Goal: Task Accomplishment & Management: Manage account settings

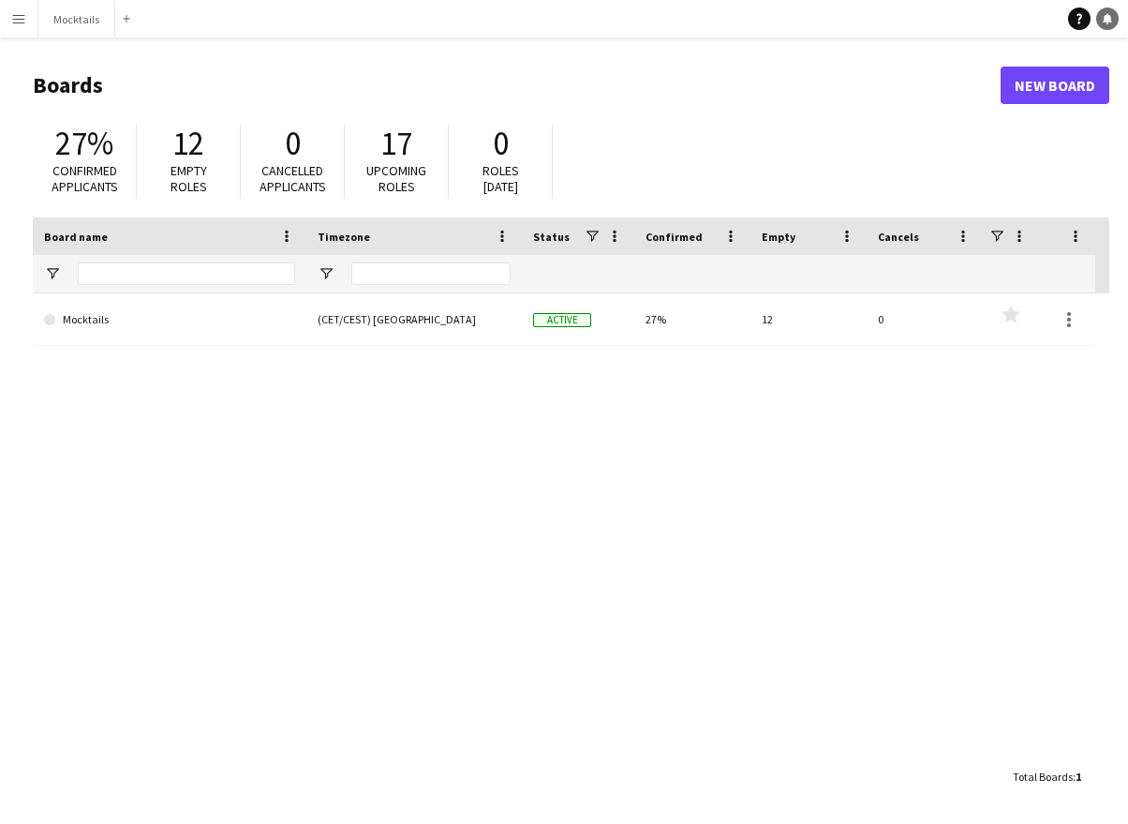
click at [1103, 24] on link "Notifications" at bounding box center [1107, 18] width 22 height 22
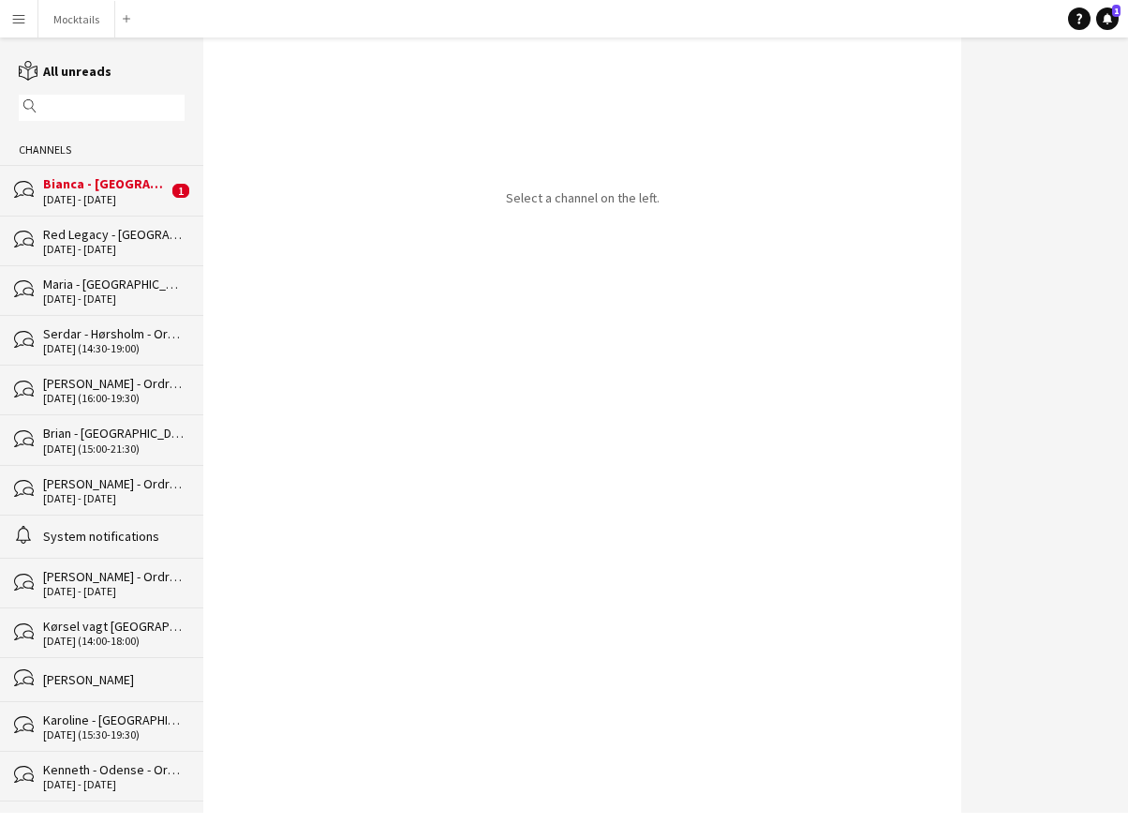
click at [132, 181] on div "Bianca - [GEOGRAPHIC_DATA] - Ordrenr. 16682" at bounding box center [105, 183] width 125 height 17
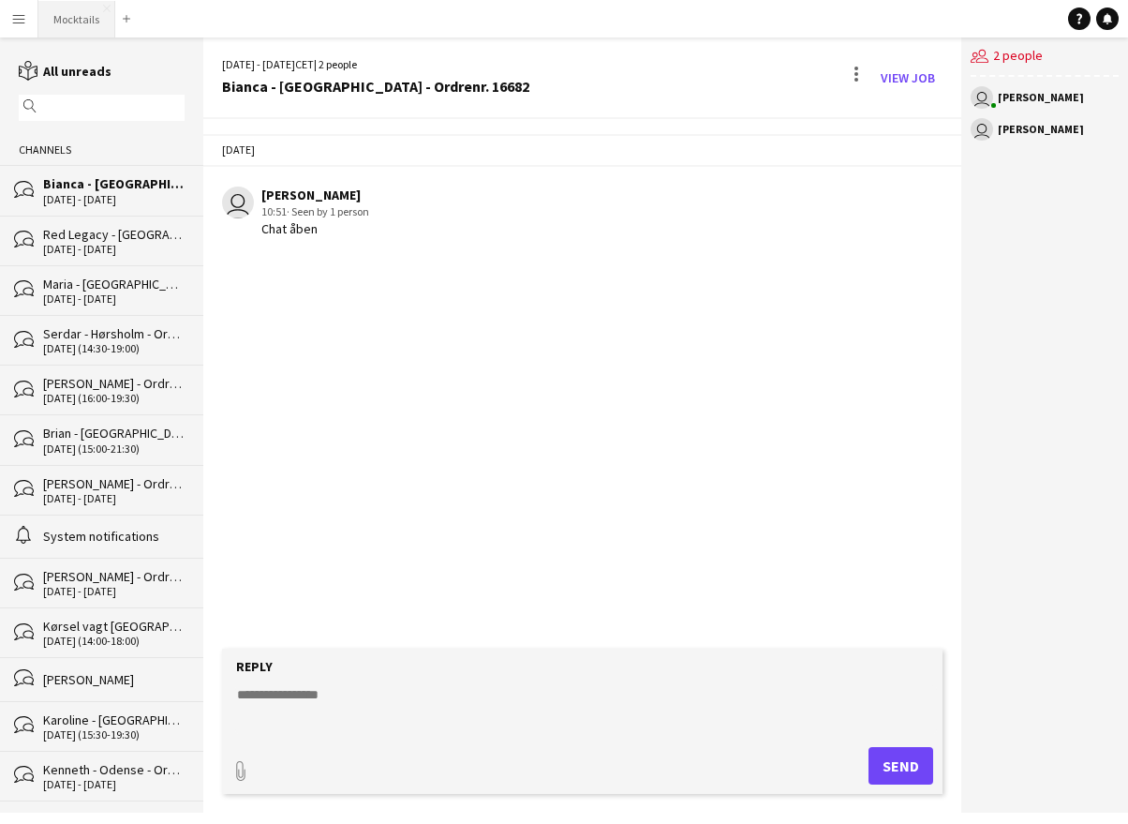
click at [88, 21] on button "Mocktails Close" at bounding box center [76, 19] width 77 height 37
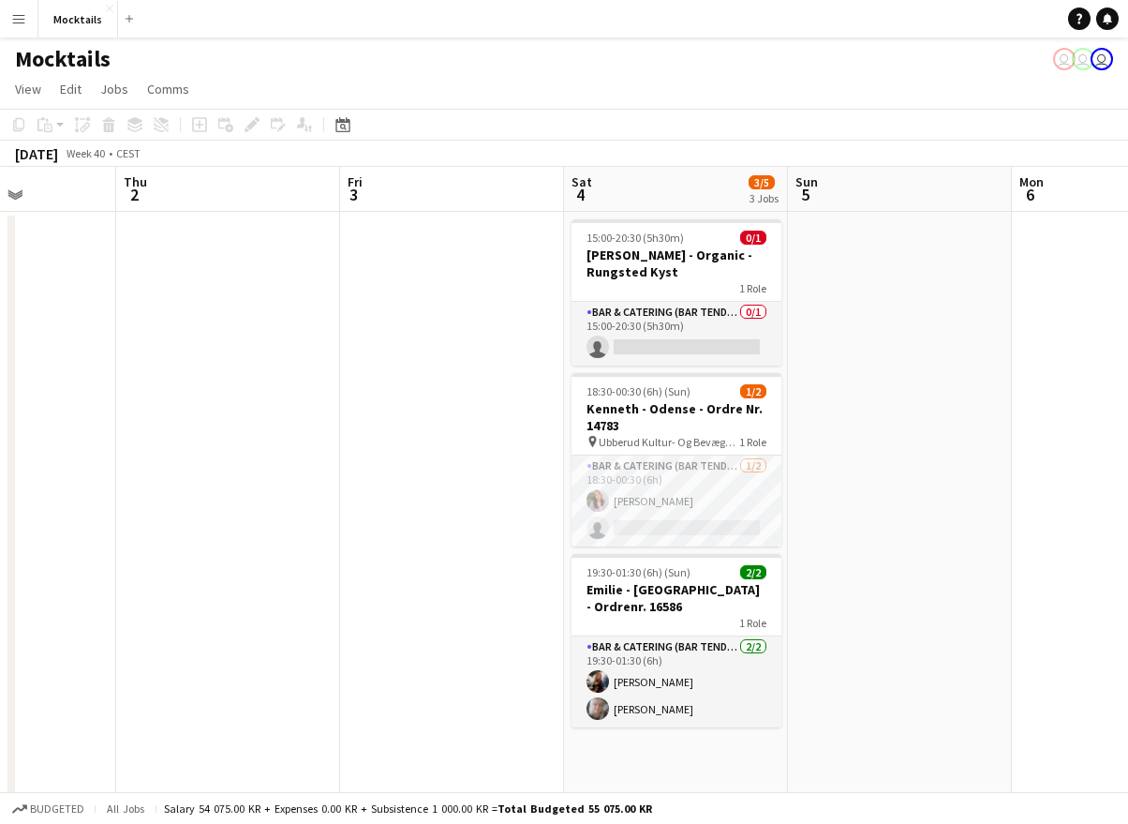
scroll to position [0, 790]
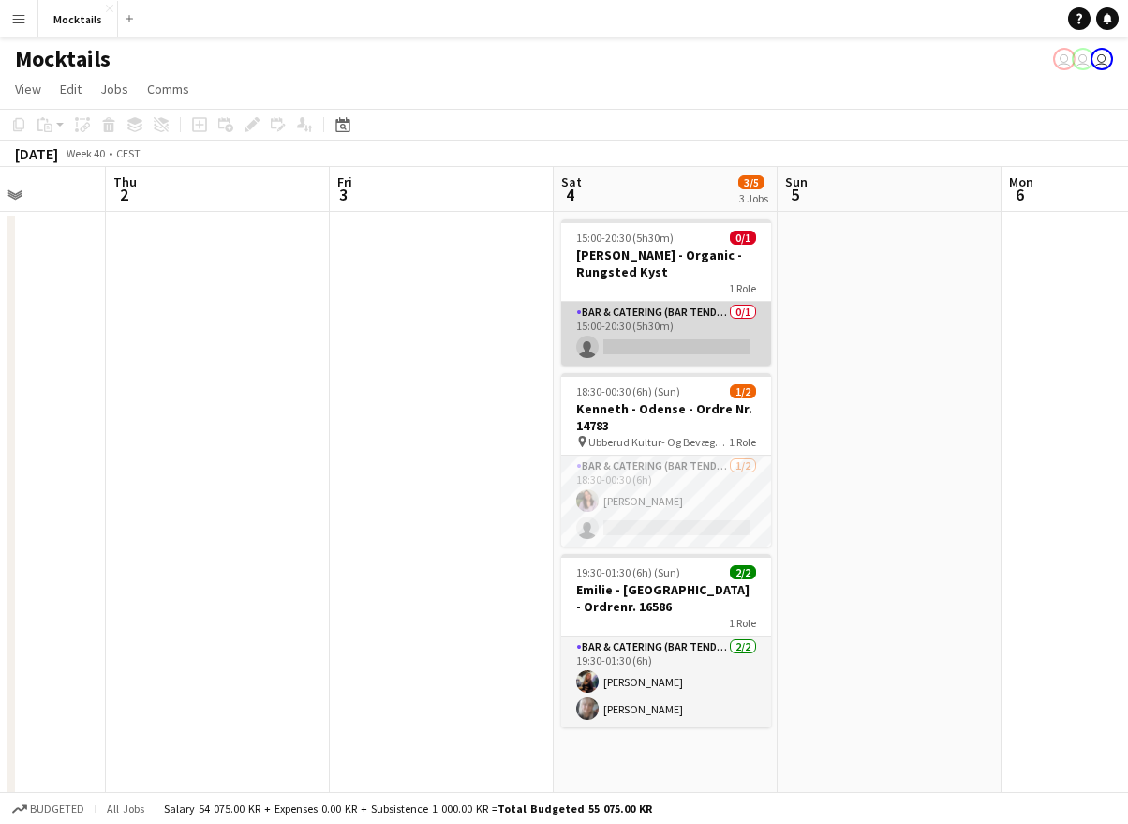
click at [662, 313] on app-card-role "Bar & Catering (Bar Tender) 0/1 15:00-20:30 (5h30m) single-neutral-actions" at bounding box center [666, 334] width 210 height 64
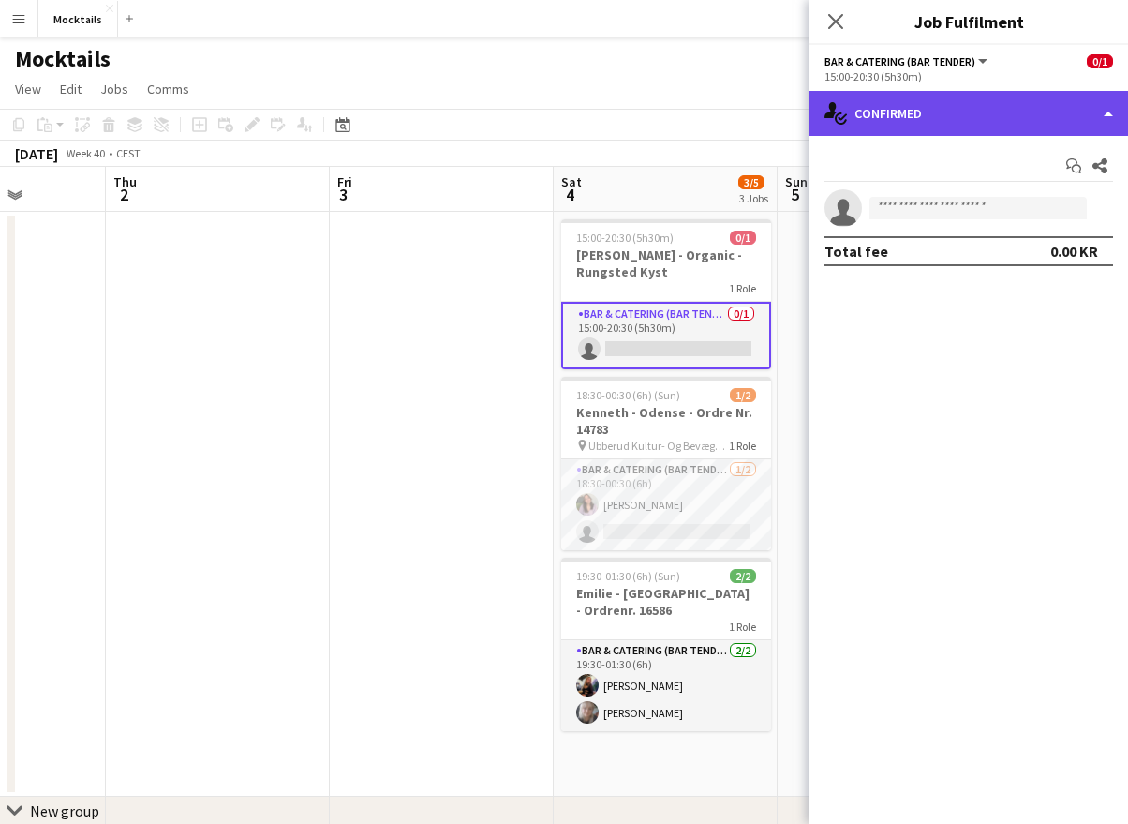
click at [1014, 124] on div "single-neutral-actions-check-2 Confirmed" at bounding box center [969, 113] width 319 height 45
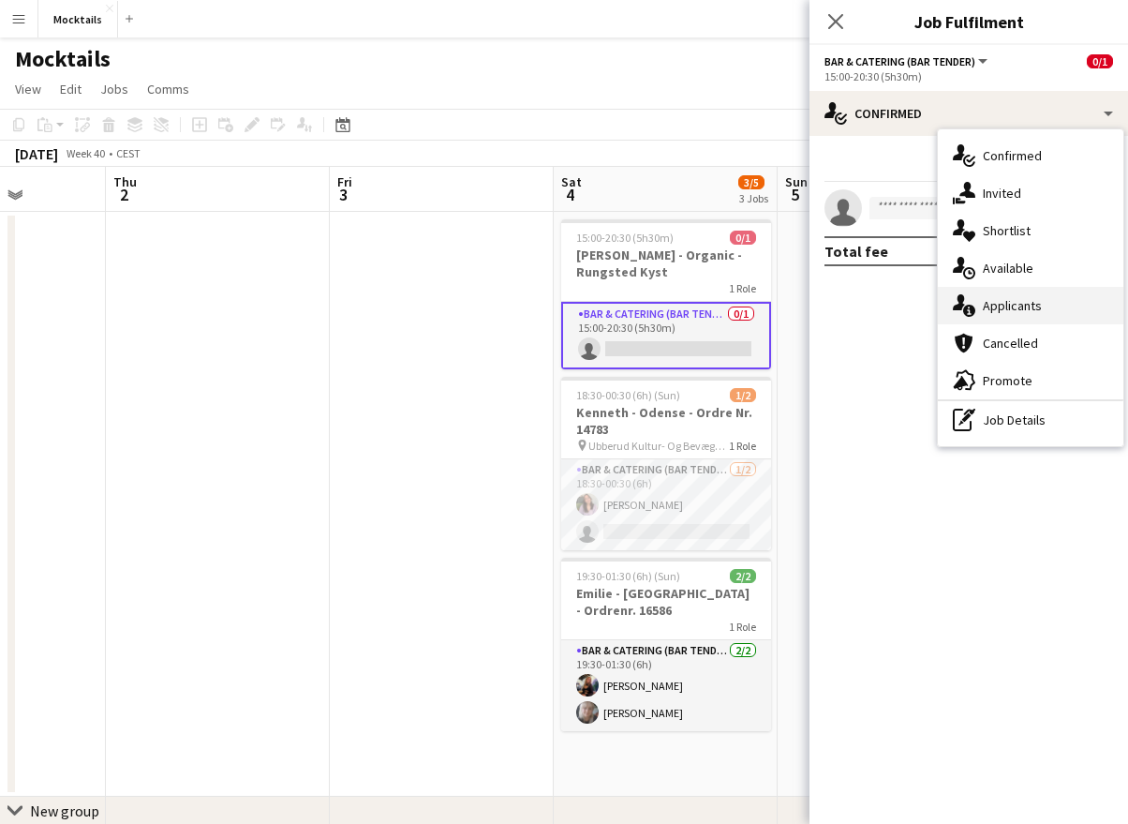
click at [1041, 311] on div "single-neutral-actions-information Applicants" at bounding box center [1031, 305] width 186 height 37
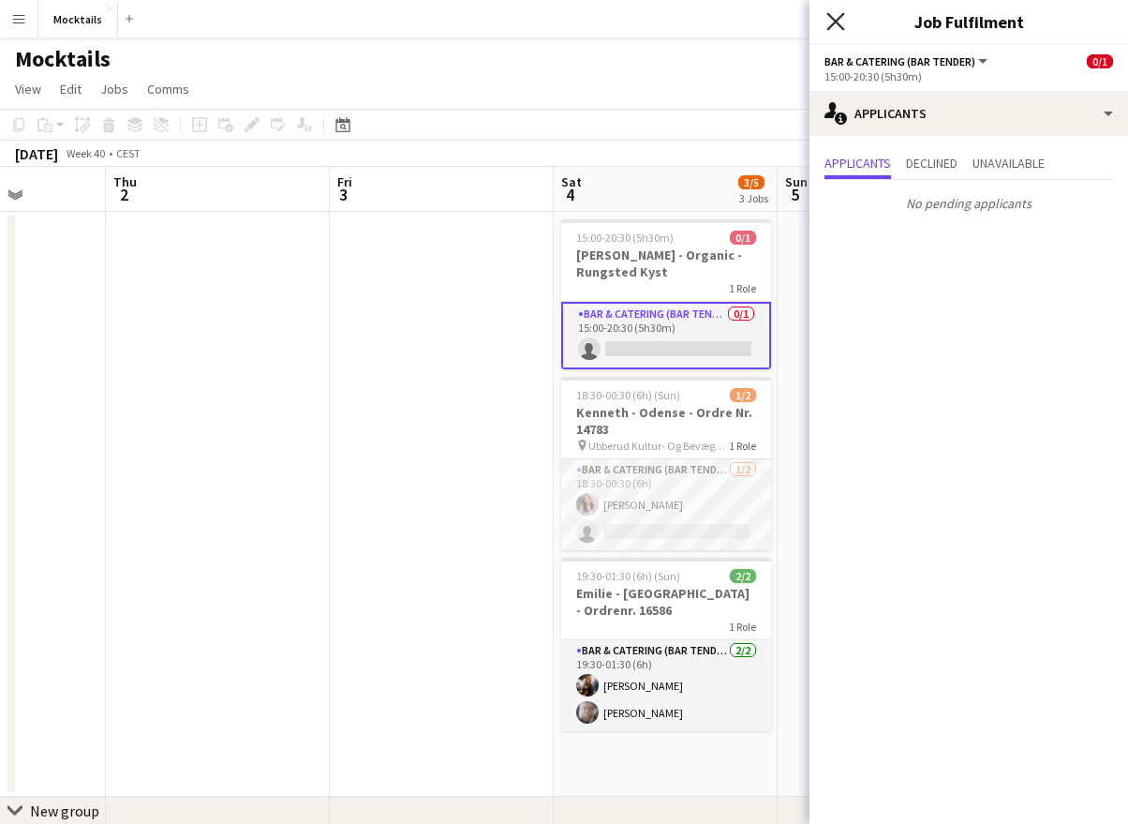
click at [827, 14] on icon at bounding box center [835, 21] width 18 height 18
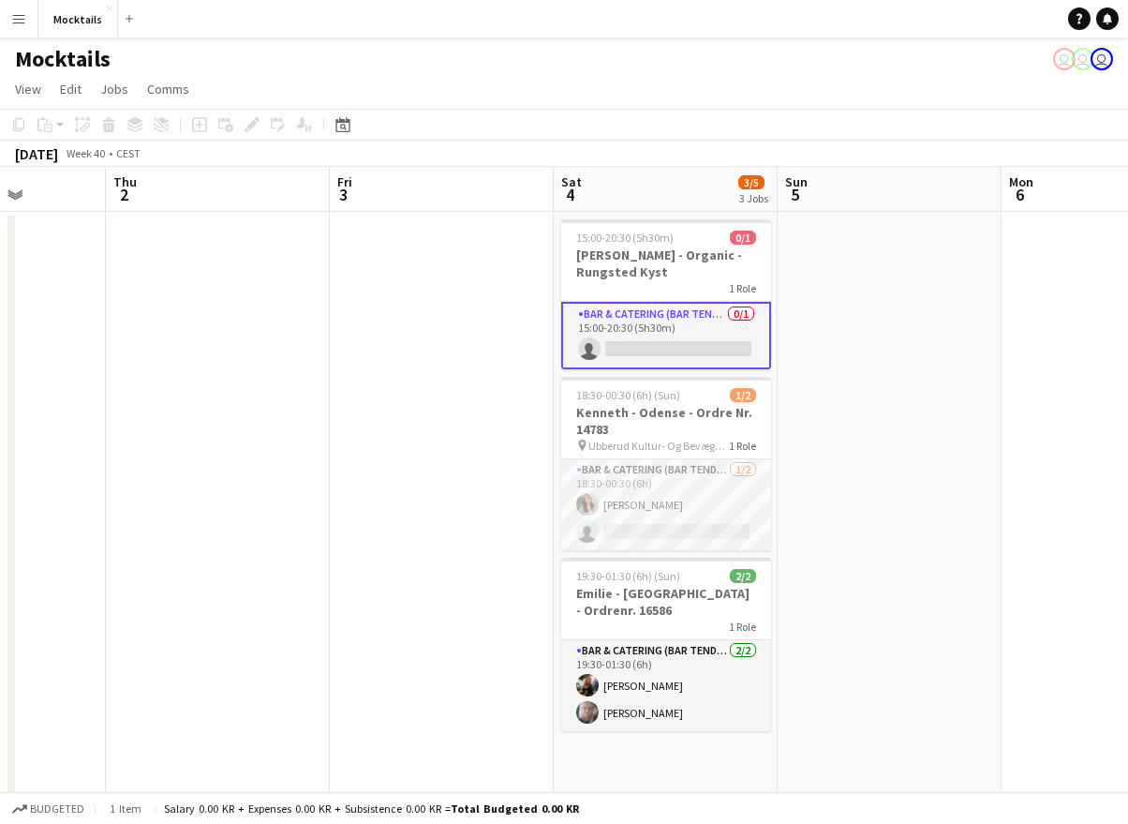
click at [839, 512] on app-date-cell at bounding box center [890, 504] width 224 height 585
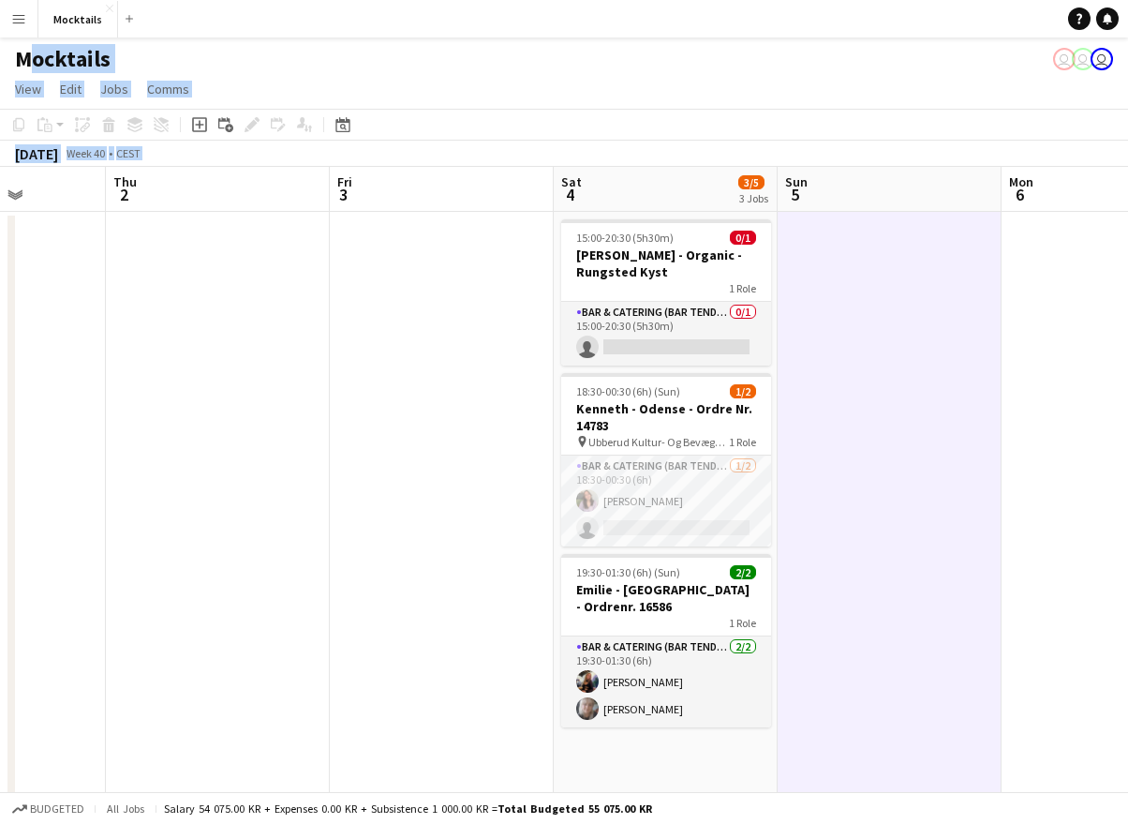
drag, startPoint x: 723, startPoint y: 22, endPoint x: 878, endPoint y: 654, distance: 650.2
click at [878, 654] on div "Menu Boards Boards Boards All jobs Status Workforce Workforce My Workforce Recr…" at bounding box center [564, 457] width 1128 height 915
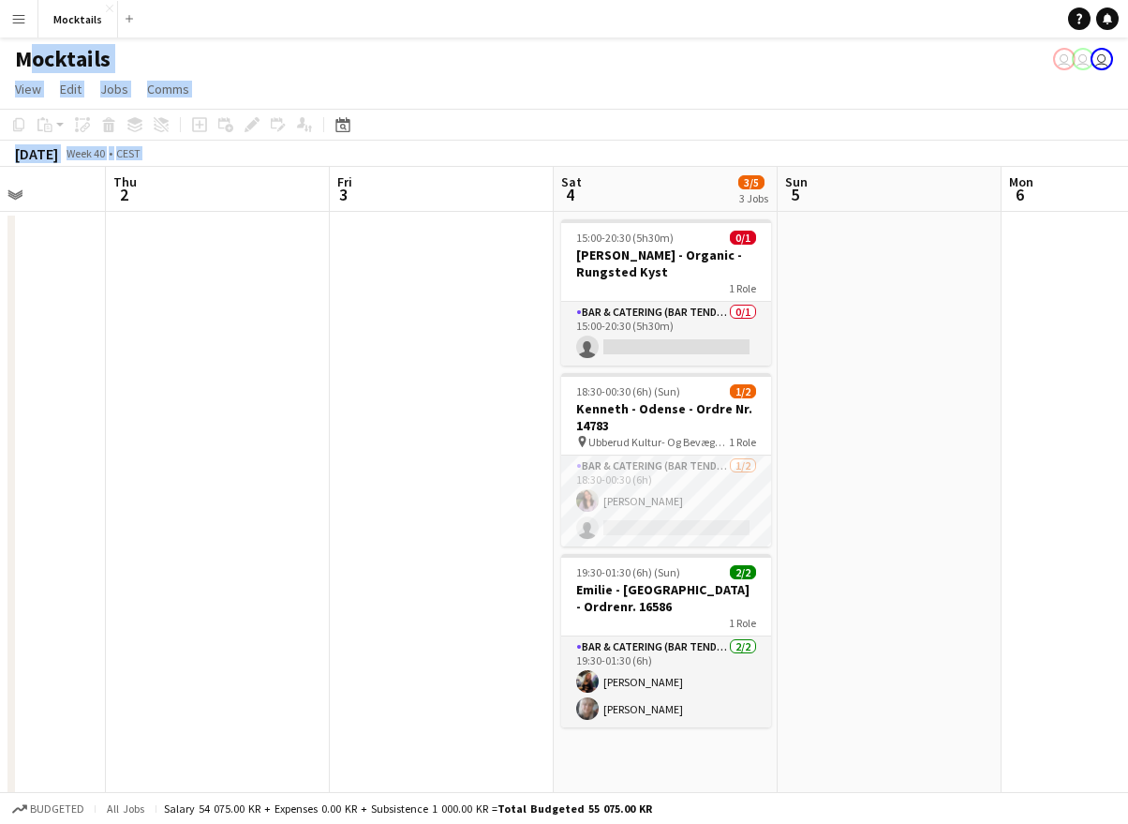
click at [878, 654] on app-date-cell at bounding box center [890, 504] width 224 height 585
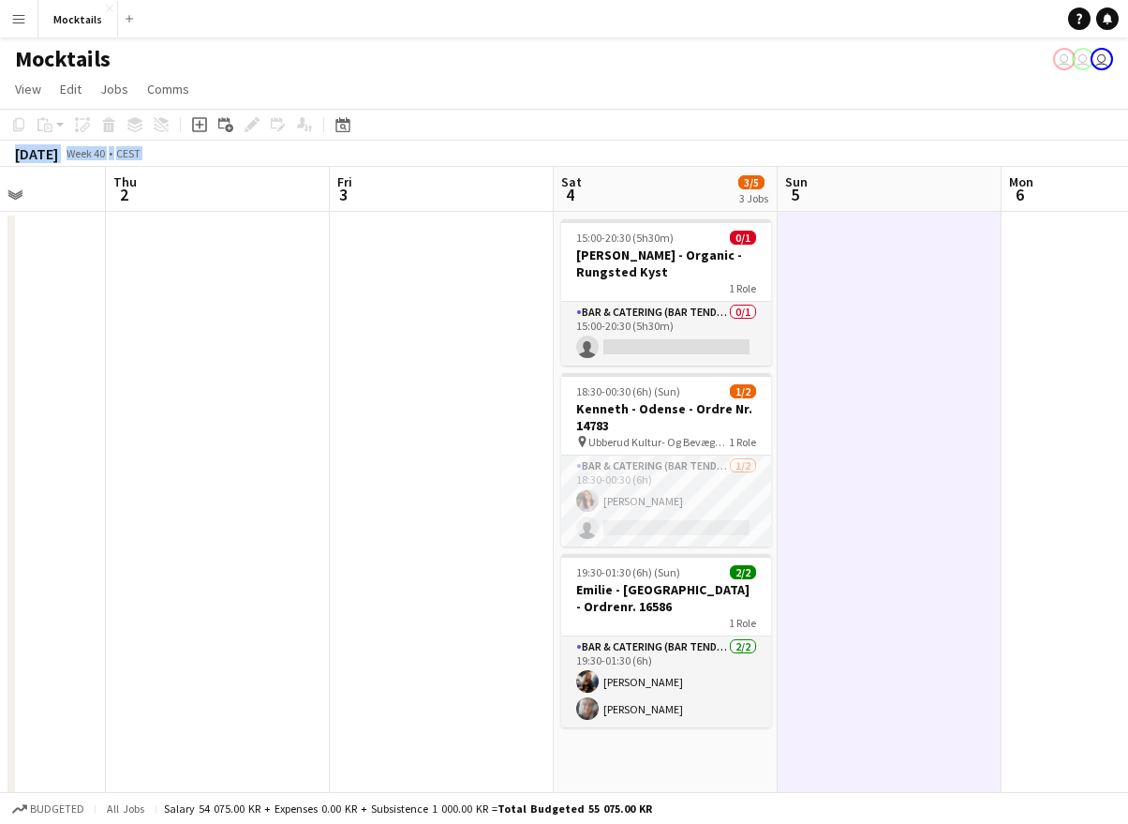
drag, startPoint x: 508, startPoint y: 87, endPoint x: 814, endPoint y: 630, distance: 623.1
click at [814, 630] on app-board "Mocktails user user user View Day view expanded Day view collapsed Month view D…" at bounding box center [564, 475] width 1128 height 877
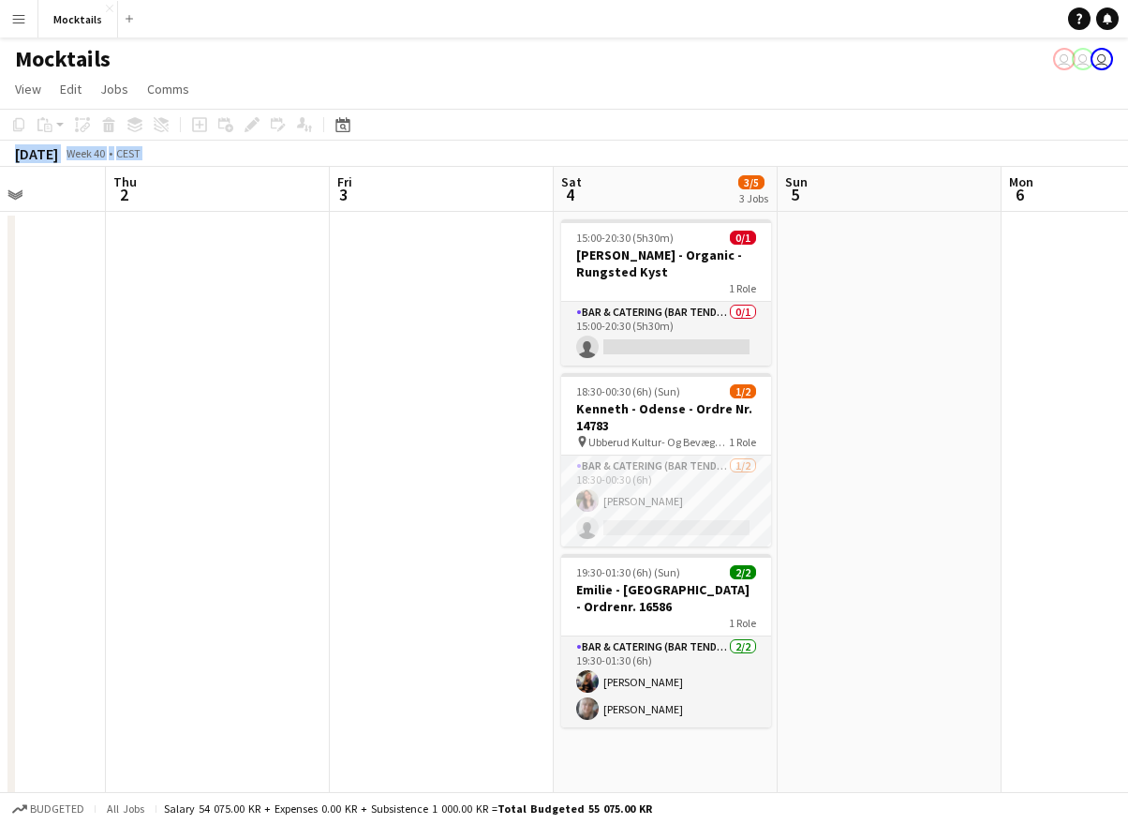
click at [814, 630] on app-date-cell at bounding box center [890, 504] width 224 height 585
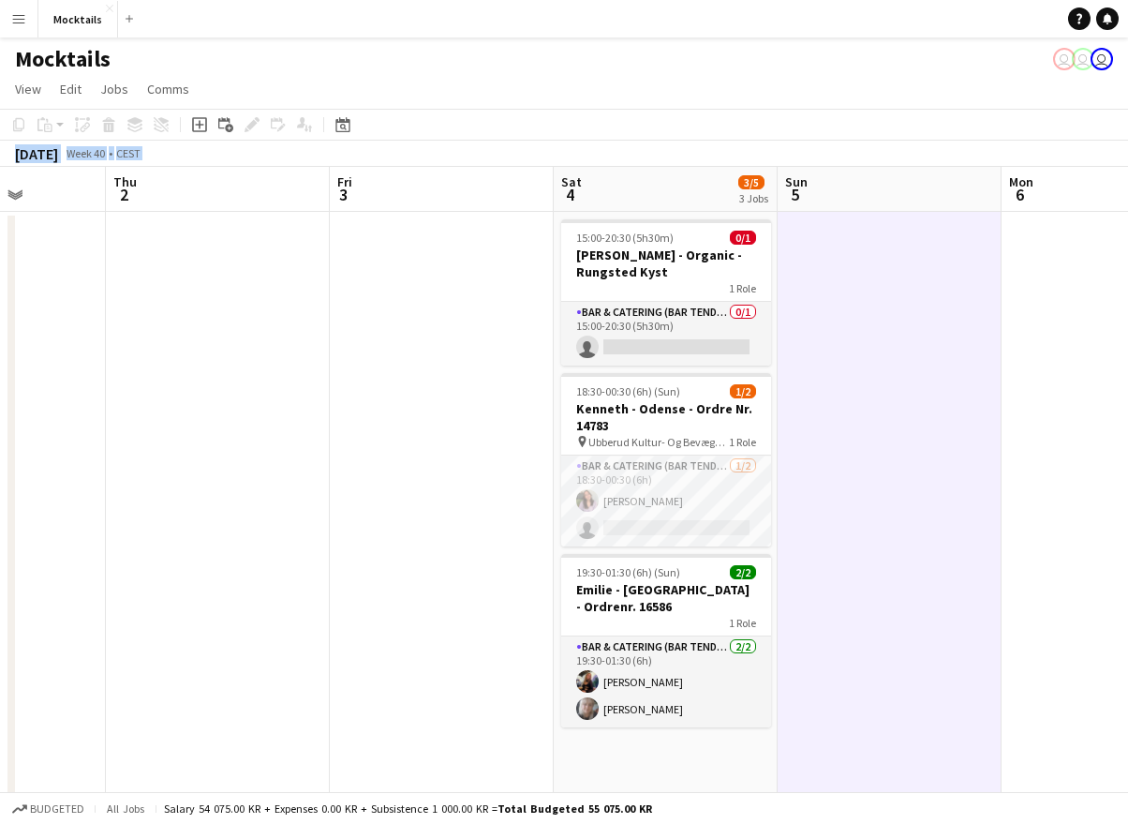
drag, startPoint x: 492, startPoint y: 79, endPoint x: 808, endPoint y: 652, distance: 654.7
click at [808, 652] on app-board "Mocktails user user user View Day view expanded Day view collapsed Month view D…" at bounding box center [564, 475] width 1128 height 877
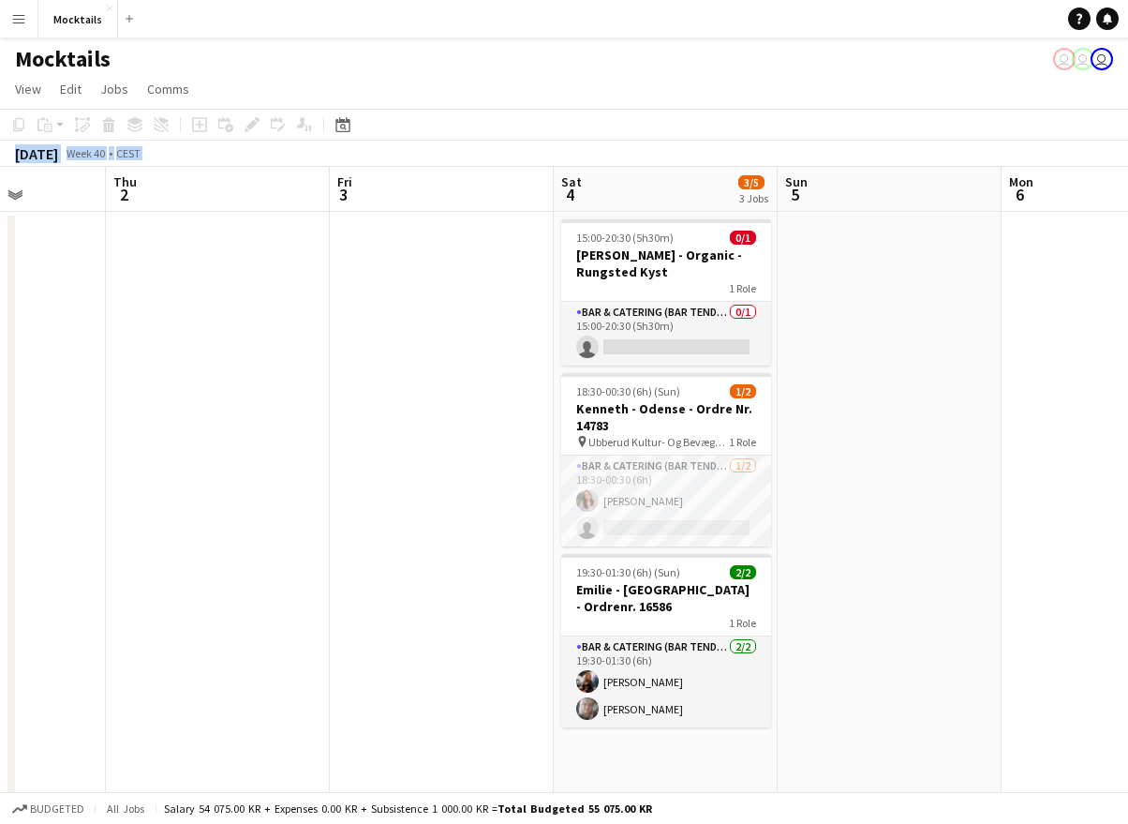
click at [808, 652] on app-date-cell at bounding box center [890, 504] width 224 height 585
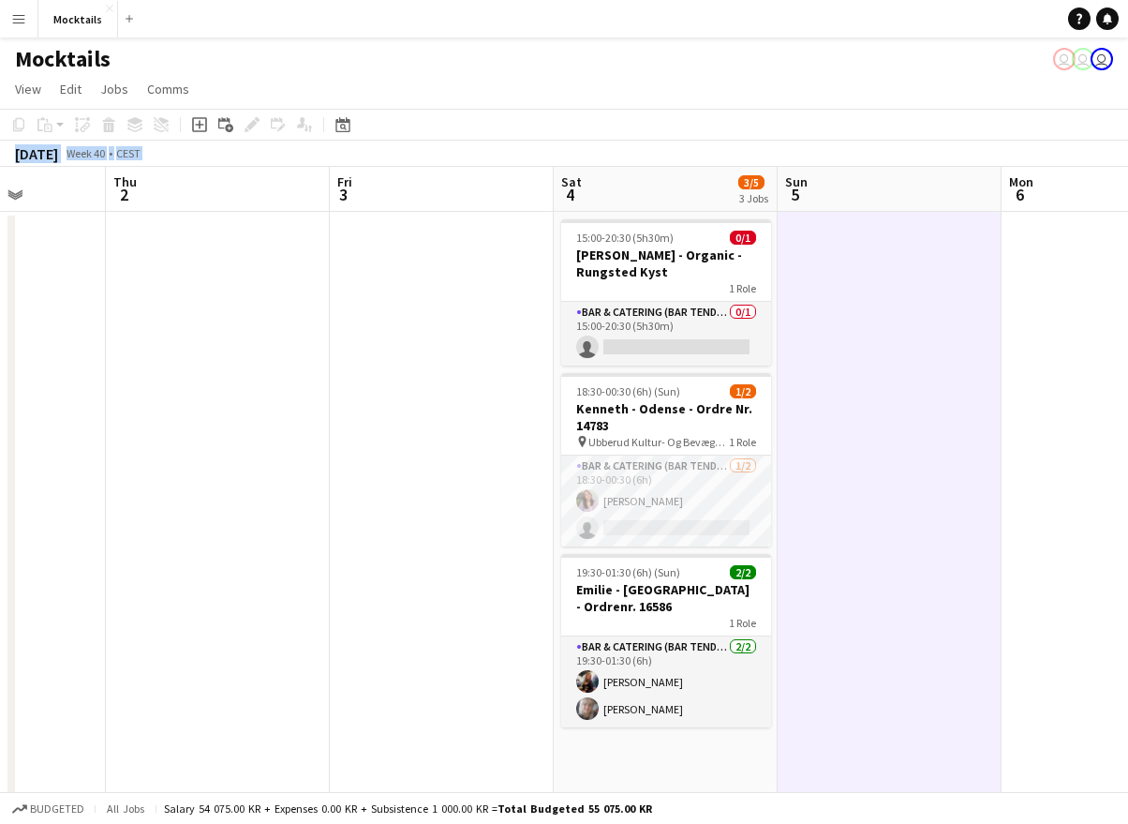
drag, startPoint x: 543, startPoint y: 94, endPoint x: 879, endPoint y: 641, distance: 642.4
click at [879, 641] on app-board "Mocktails user user user View Day view expanded Day view collapsed Month view D…" at bounding box center [564, 475] width 1128 height 877
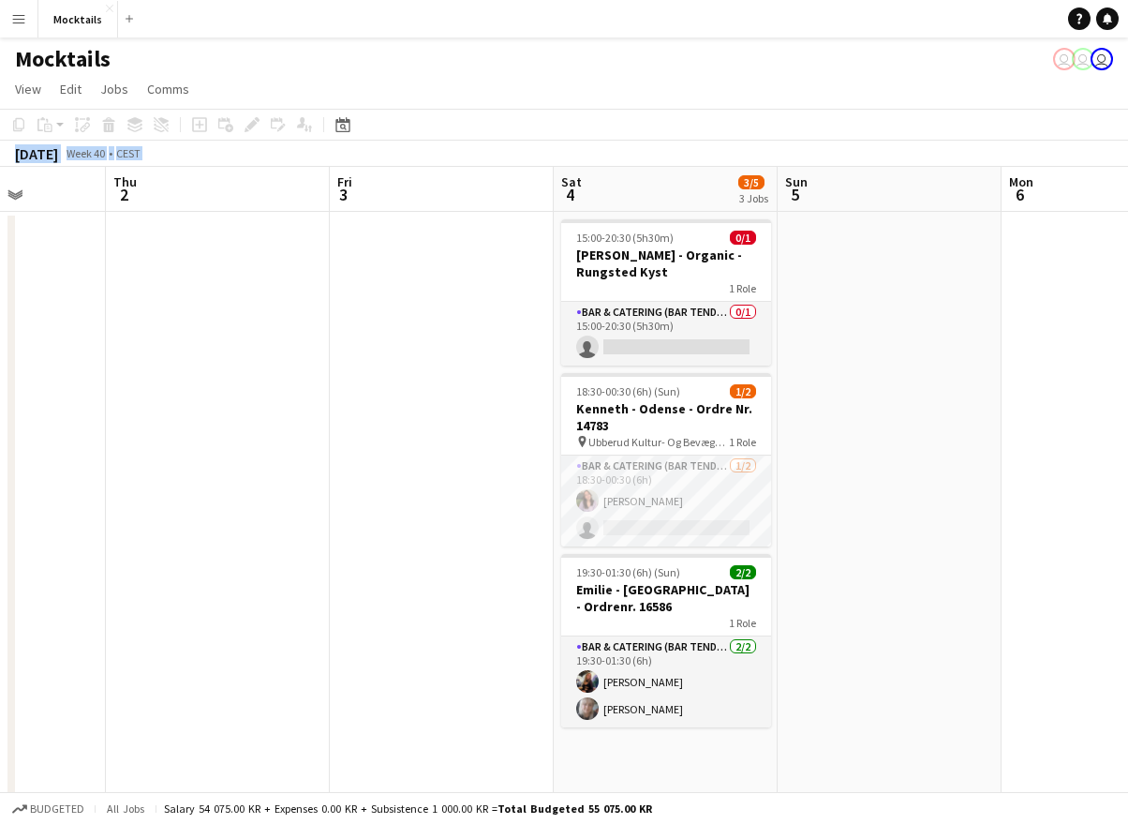
click at [879, 641] on app-date-cell at bounding box center [890, 504] width 224 height 585
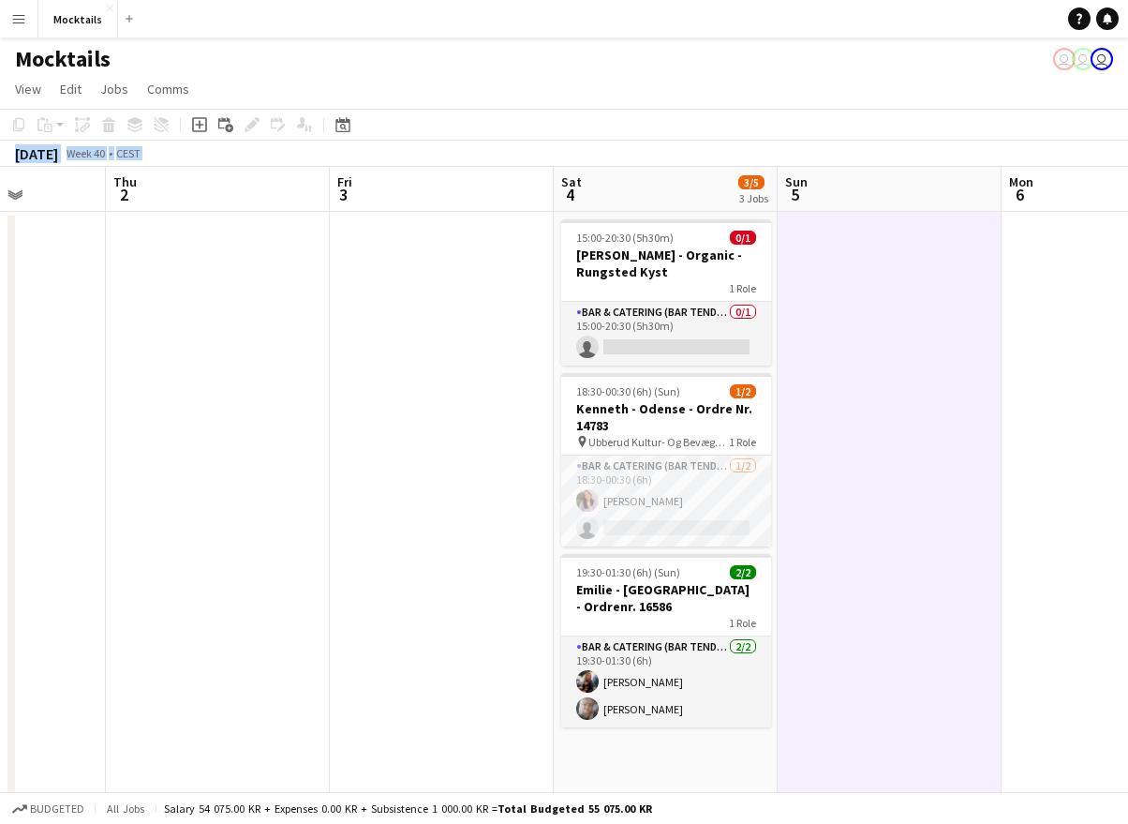
drag, startPoint x: 489, startPoint y: 81, endPoint x: 801, endPoint y: 663, distance: 661.1
click at [801, 663] on app-board "Mocktails user user user View Day view expanded Day view collapsed Month view D…" at bounding box center [564, 475] width 1128 height 877
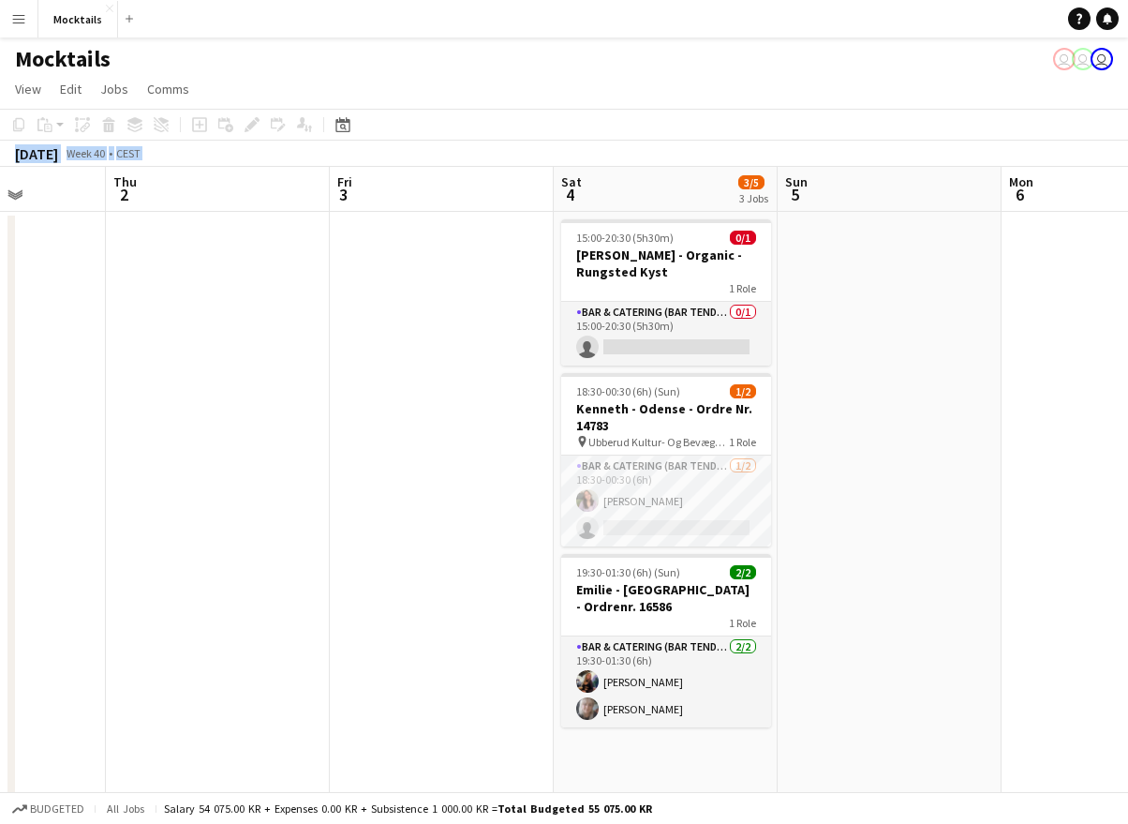
click at [801, 663] on app-date-cell at bounding box center [890, 504] width 224 height 585
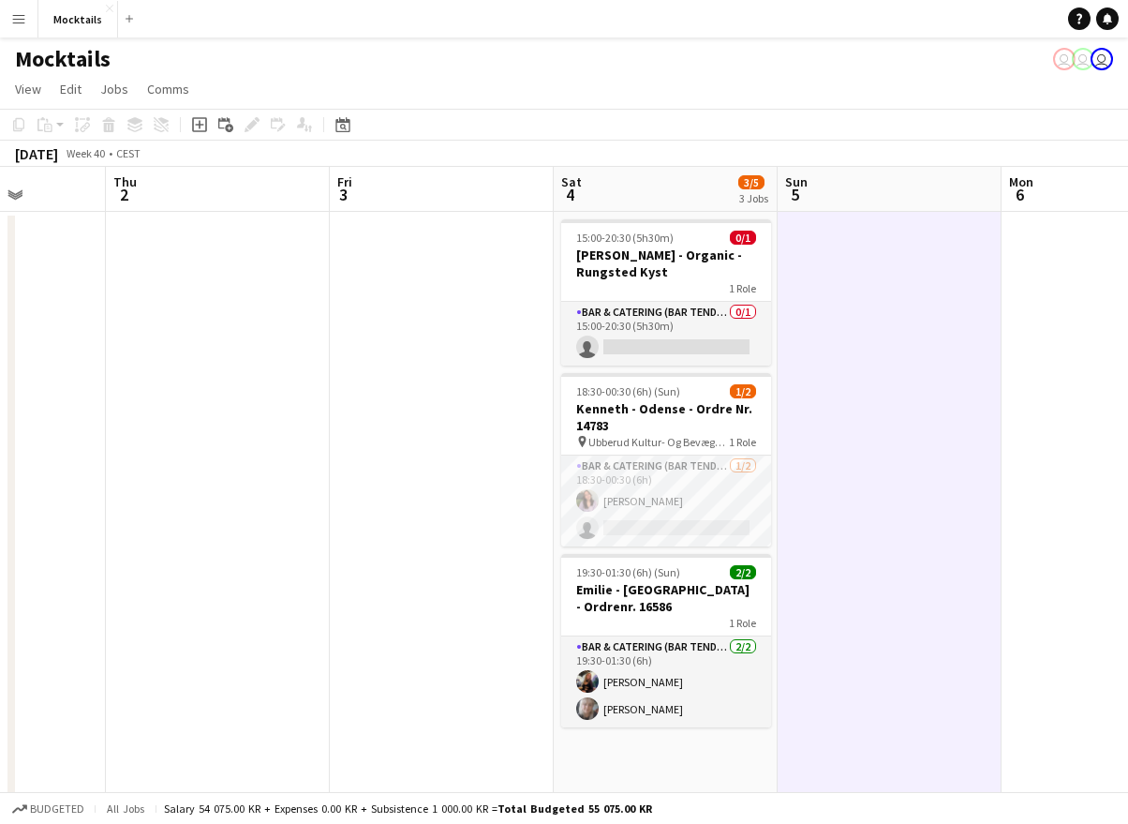
scroll to position [0, 0]
drag, startPoint x: 558, startPoint y: 170, endPoint x: 878, endPoint y: 712, distance: 630.1
click at [878, 712] on app-board "Mocktails user user user View Day view expanded Day view collapsed Month view D…" at bounding box center [564, 475] width 1128 height 877
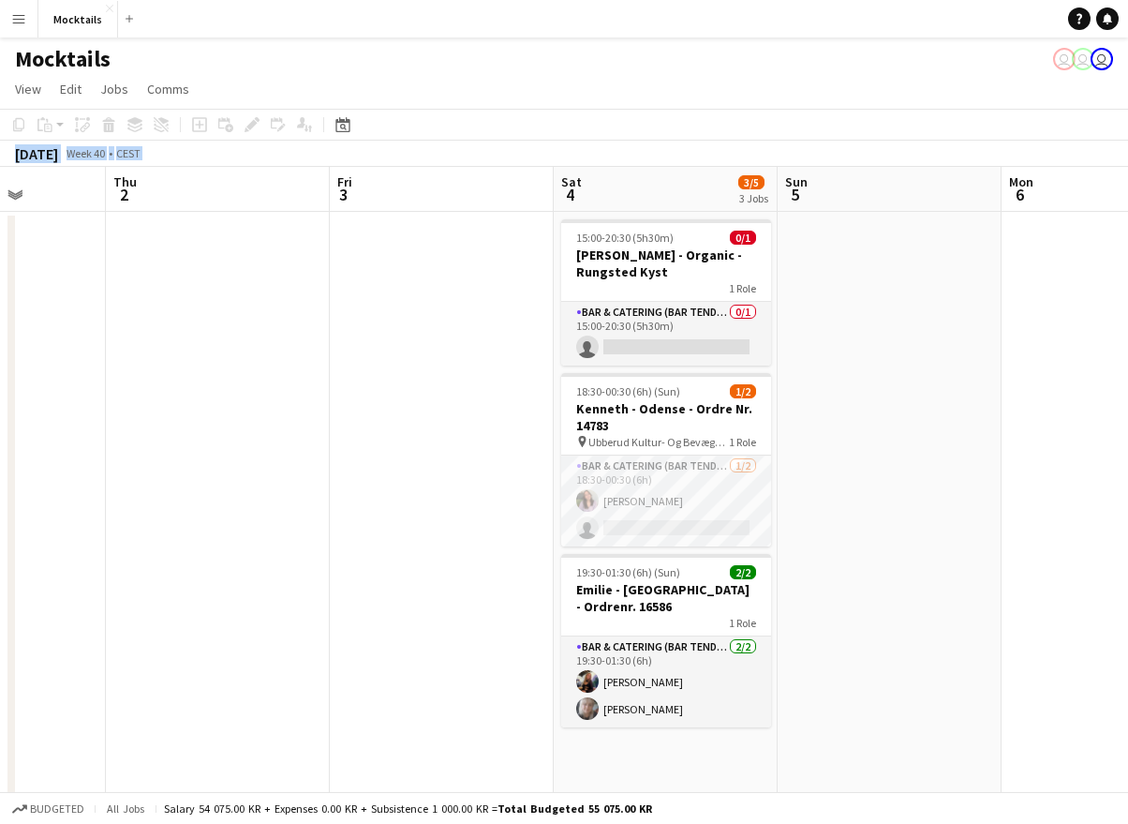
click at [878, 712] on app-date-cell at bounding box center [890, 504] width 224 height 585
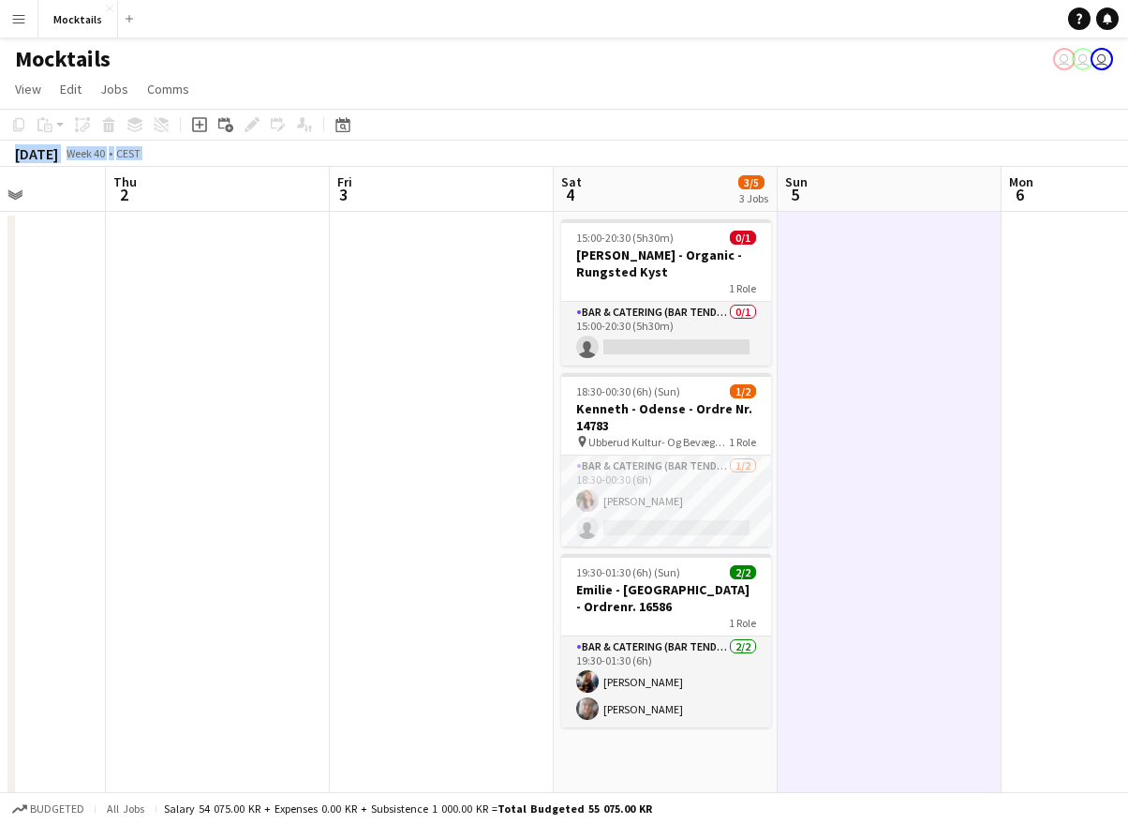
drag, startPoint x: 514, startPoint y: 75, endPoint x: 830, endPoint y: 716, distance: 714.5
click at [830, 716] on app-board "Mocktails user user user View Day view expanded Day view collapsed Month view D…" at bounding box center [564, 475] width 1128 height 877
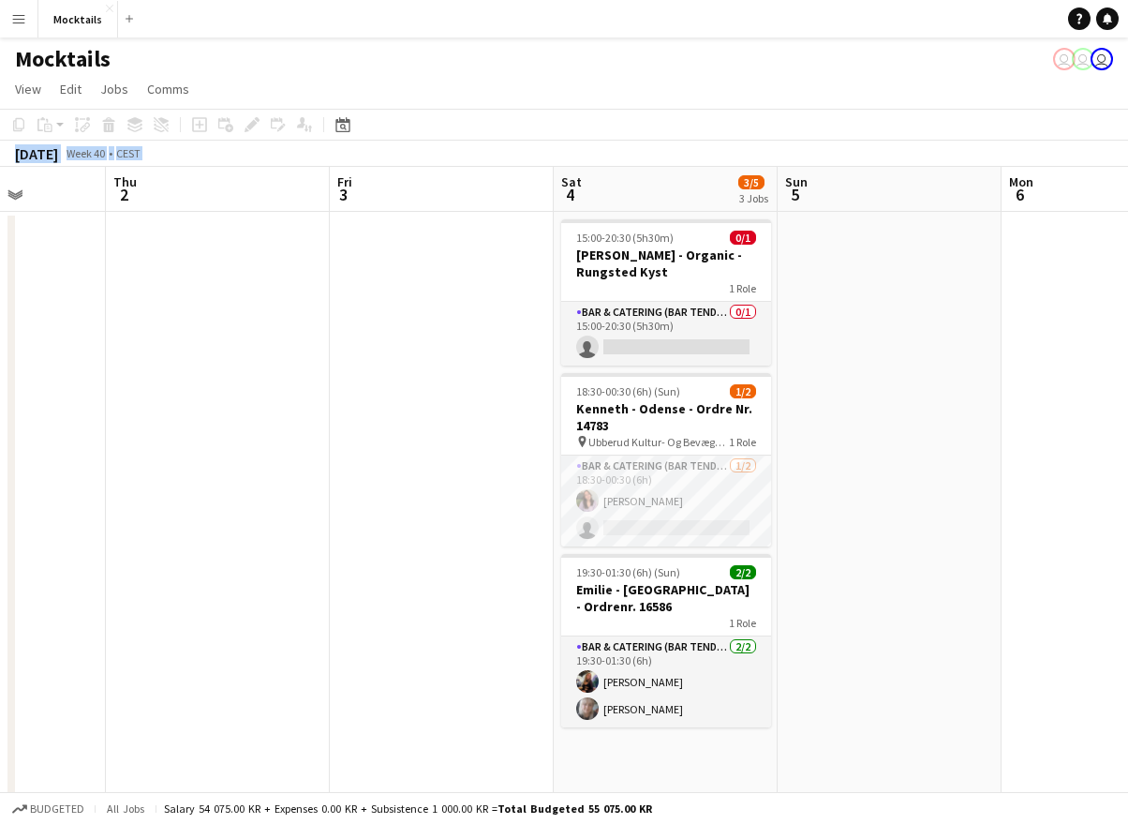
click at [830, 716] on app-date-cell at bounding box center [890, 504] width 224 height 585
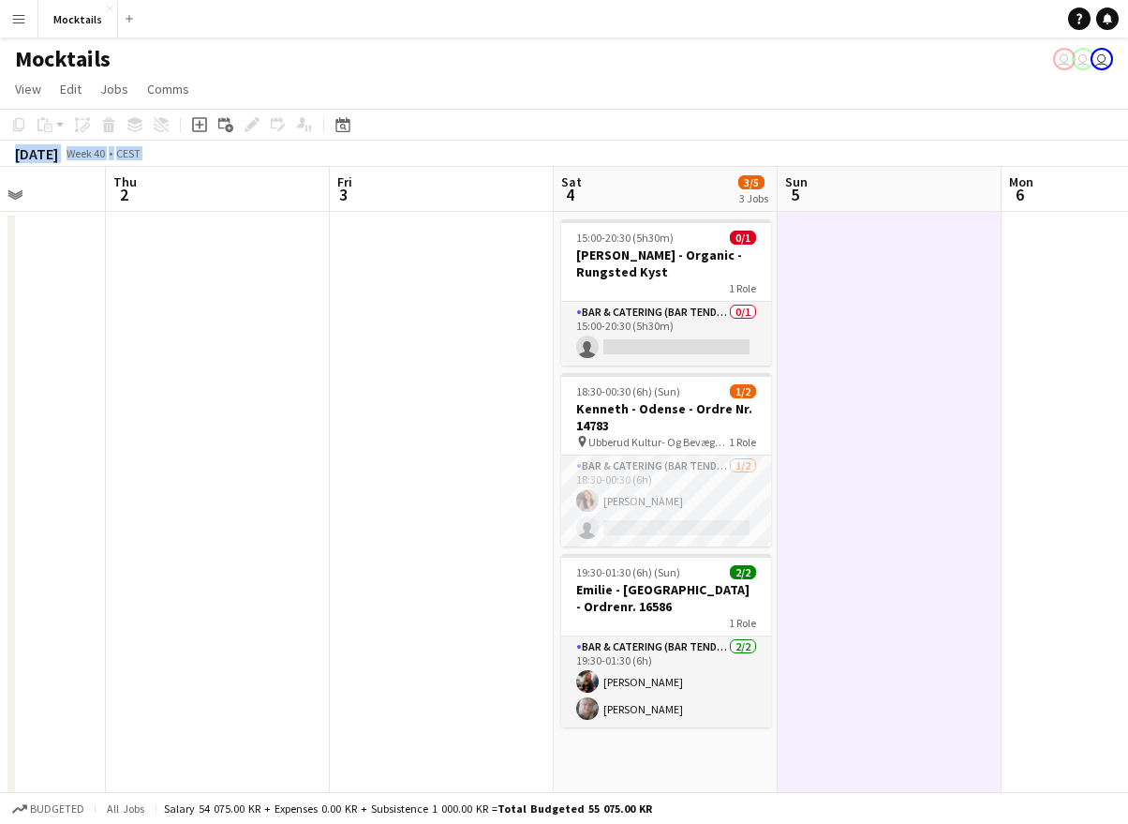
drag, startPoint x: 489, startPoint y: 78, endPoint x: 820, endPoint y: 711, distance: 714.6
click at [820, 711] on app-board "Mocktails user user user View Day view expanded Day view collapsed Month view D…" at bounding box center [564, 475] width 1128 height 877
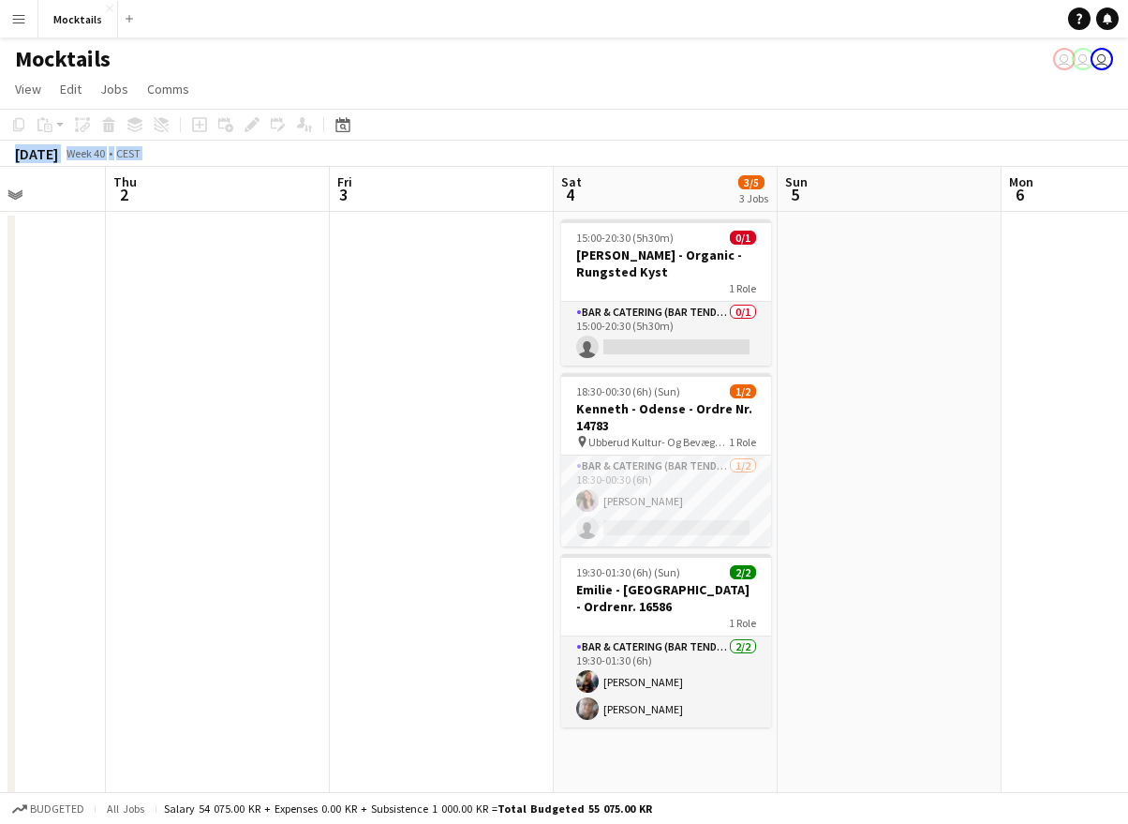
click at [820, 711] on app-date-cell at bounding box center [890, 504] width 224 height 585
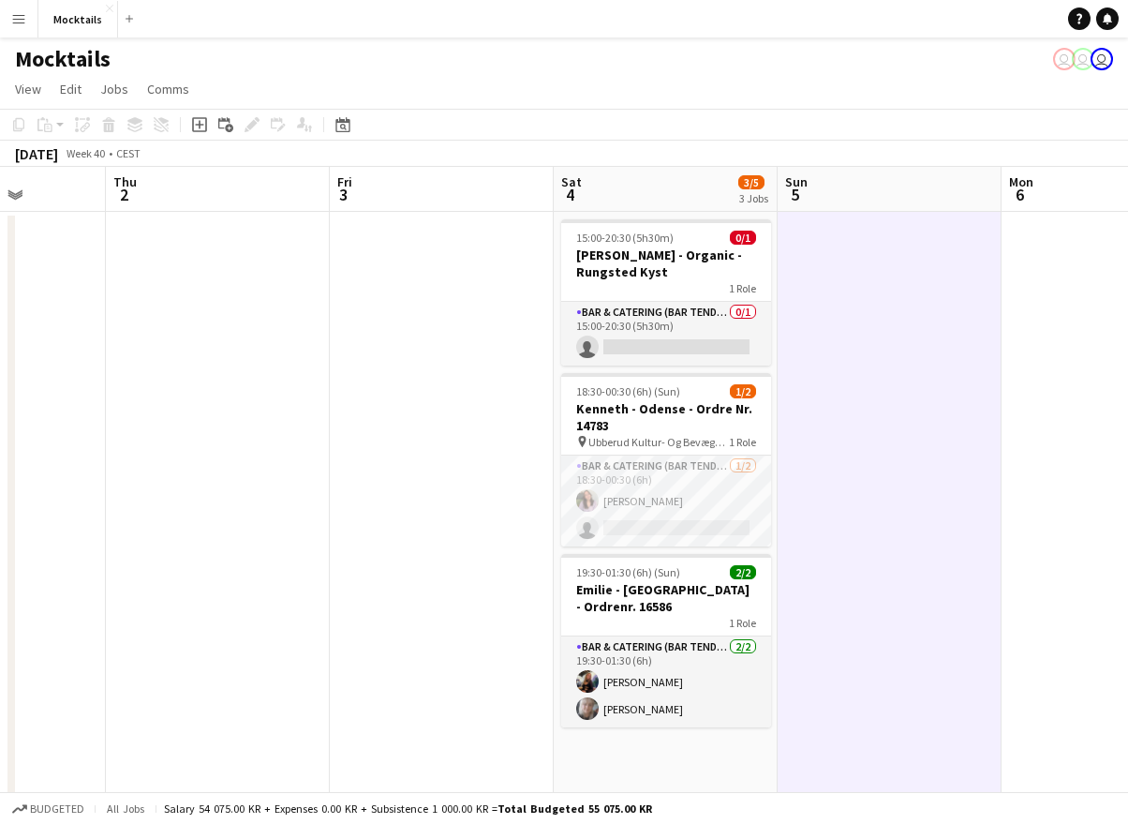
click at [28, 21] on button "Menu" at bounding box center [18, 18] width 37 height 37
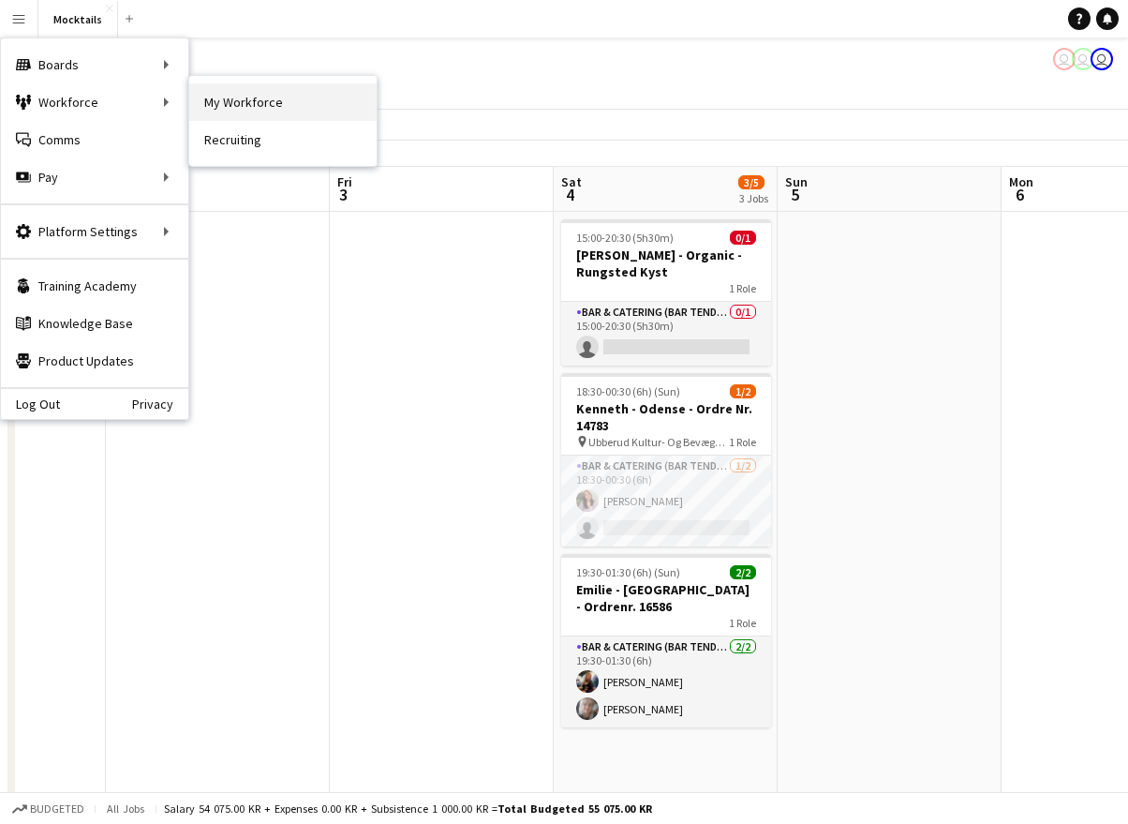
click at [265, 95] on link "My Workforce" at bounding box center [282, 101] width 187 height 37
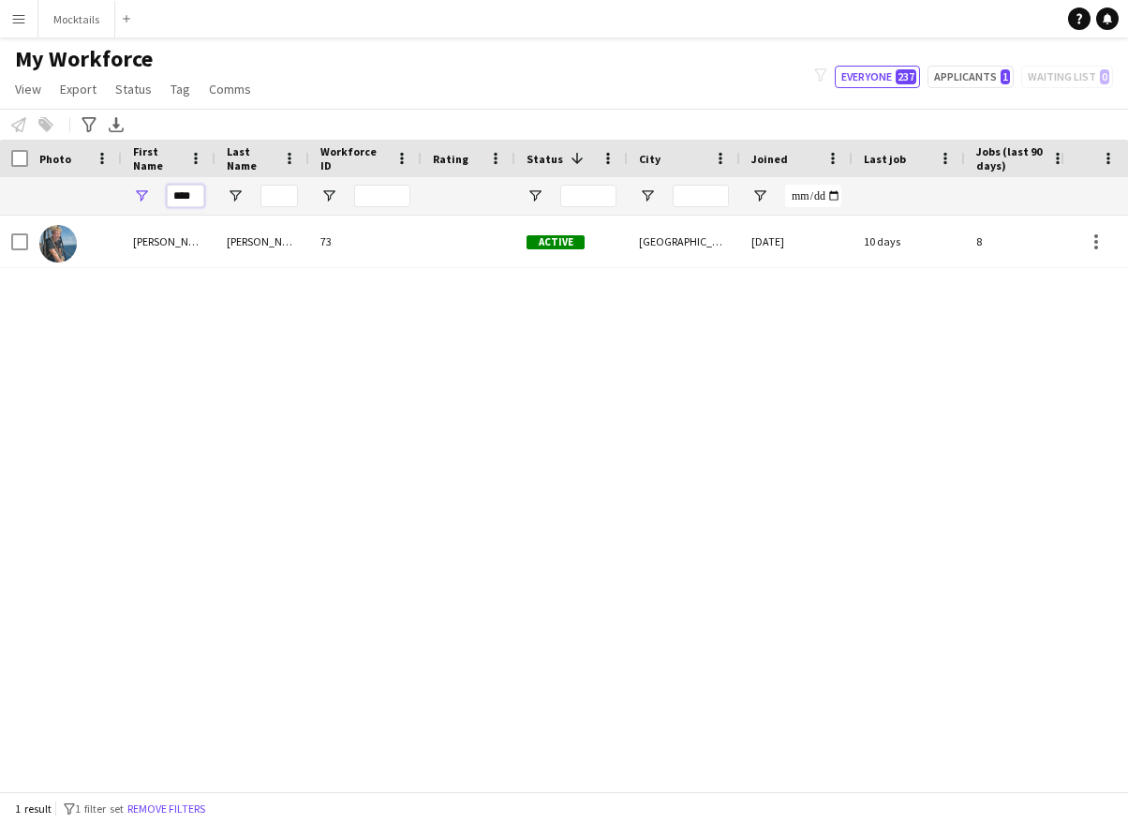
click at [196, 198] on input "****" at bounding box center [185, 196] width 37 height 22
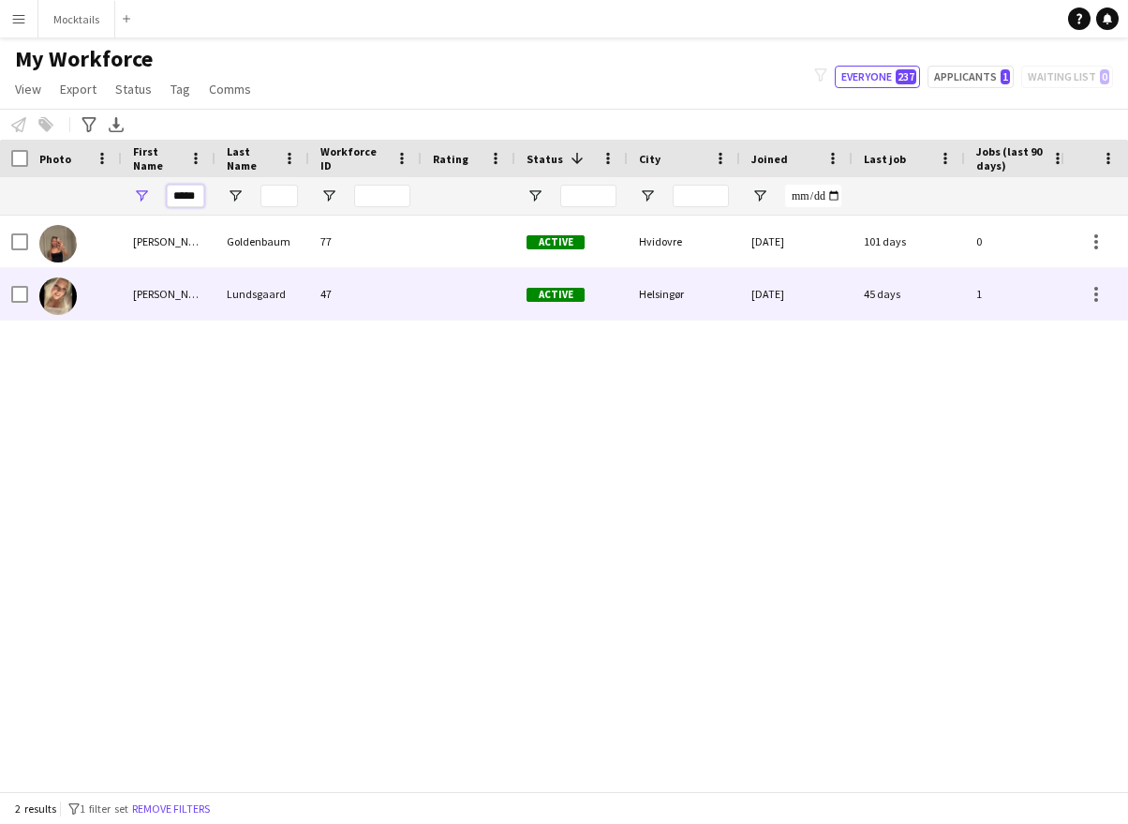
type input "*****"
click at [192, 302] on div "[PERSON_NAME]" at bounding box center [169, 294] width 94 height 52
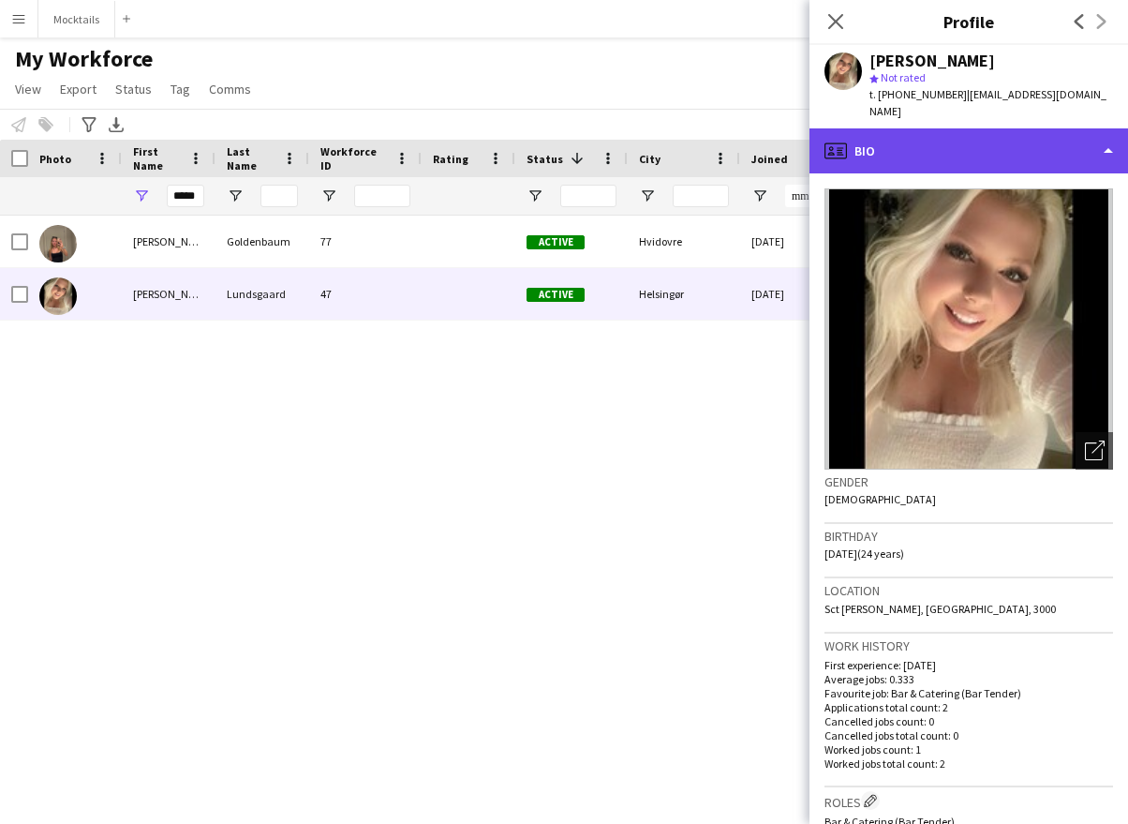
click at [958, 147] on div "profile Bio" at bounding box center [969, 150] width 319 height 45
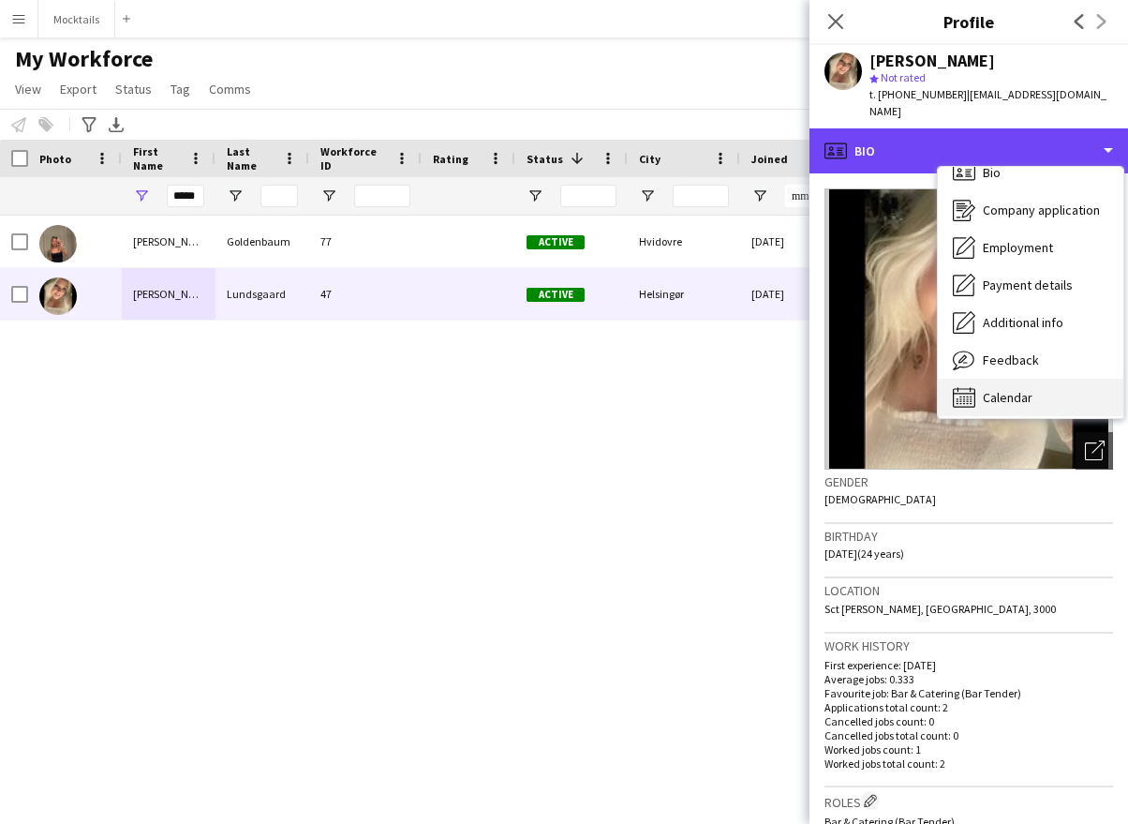
scroll to position [22, 0]
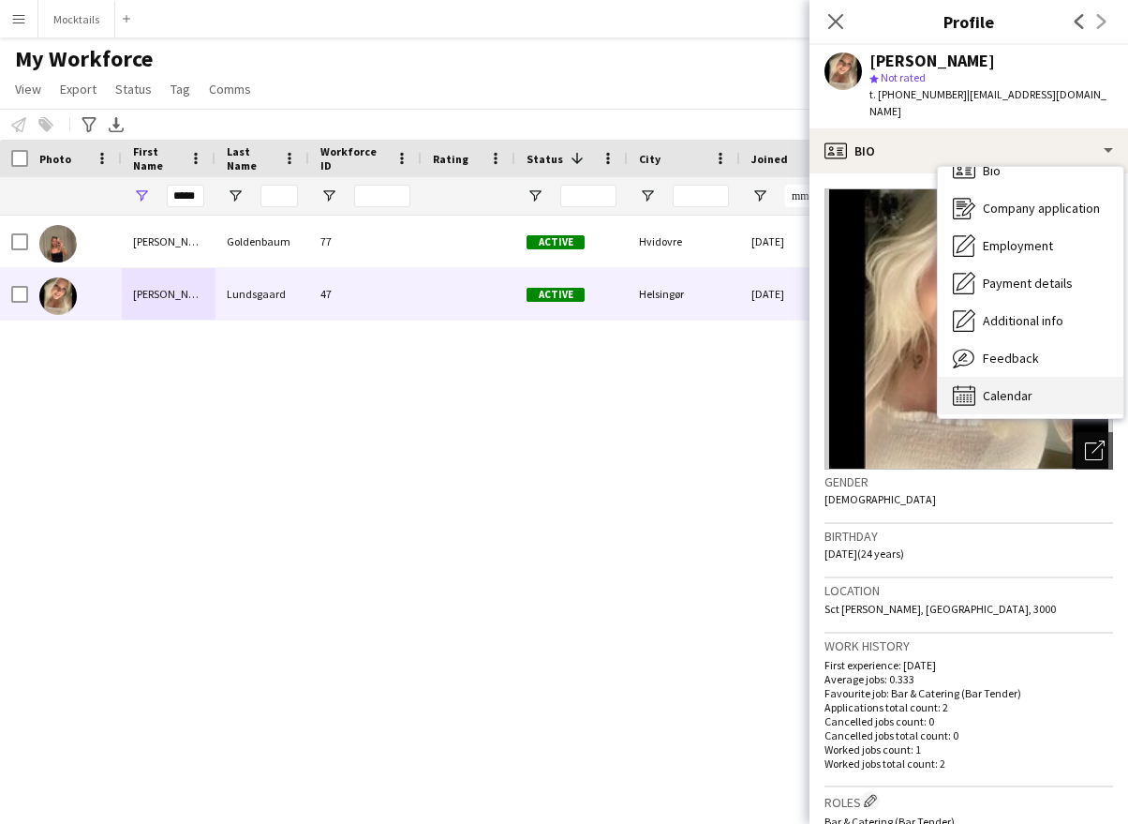
click at [1025, 387] on span "Calendar" at bounding box center [1008, 395] width 50 height 17
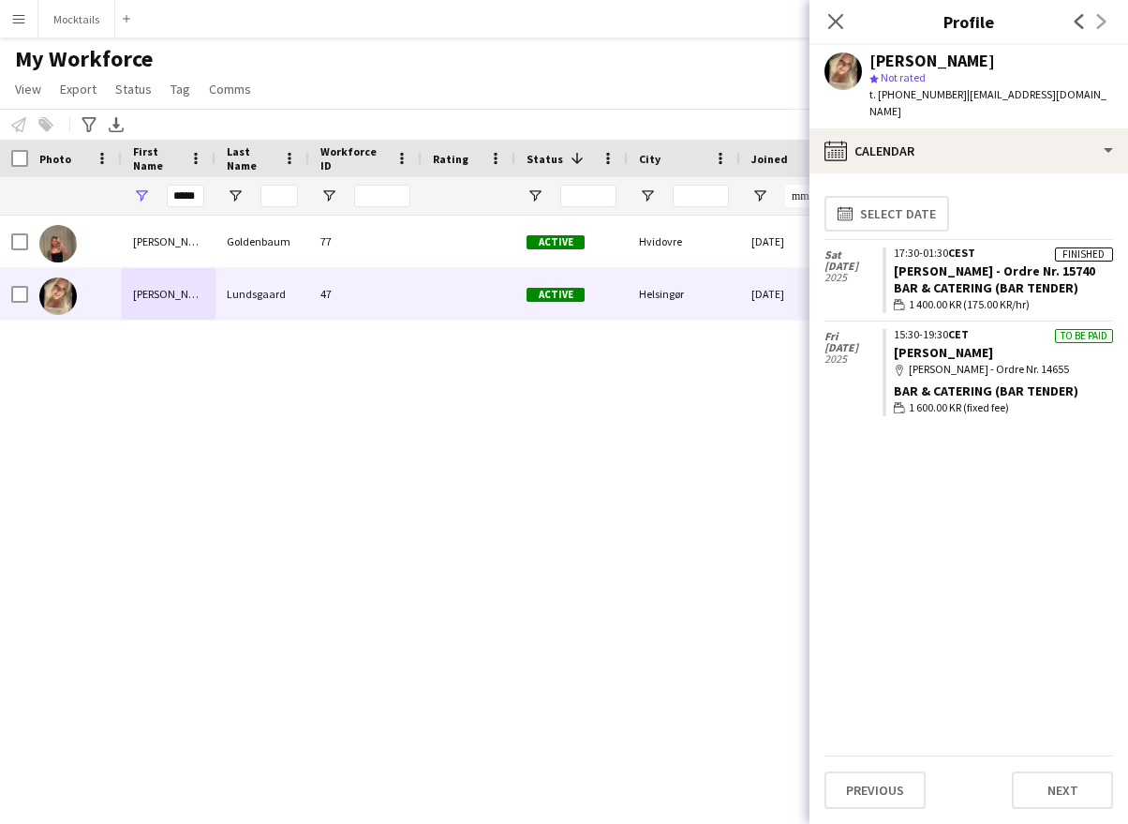
click at [1012, 279] on div "Bar & Catering (Bar Tender)" at bounding box center [1003, 287] width 219 height 17
click at [871, 272] on span "2025" at bounding box center [854, 277] width 58 height 11
click at [960, 262] on link "[PERSON_NAME] - Ordre Nr. 15740" at bounding box center [994, 270] width 201 height 17
click at [678, 449] on div "[PERSON_NAME] 77 Active Hvidovre [DATE] 101 days 0 [EMAIL_ADDRESS][DOMAIN_NAME]…" at bounding box center [530, 503] width 1061 height 575
click at [73, 23] on button "Mocktails Close" at bounding box center [76, 19] width 77 height 37
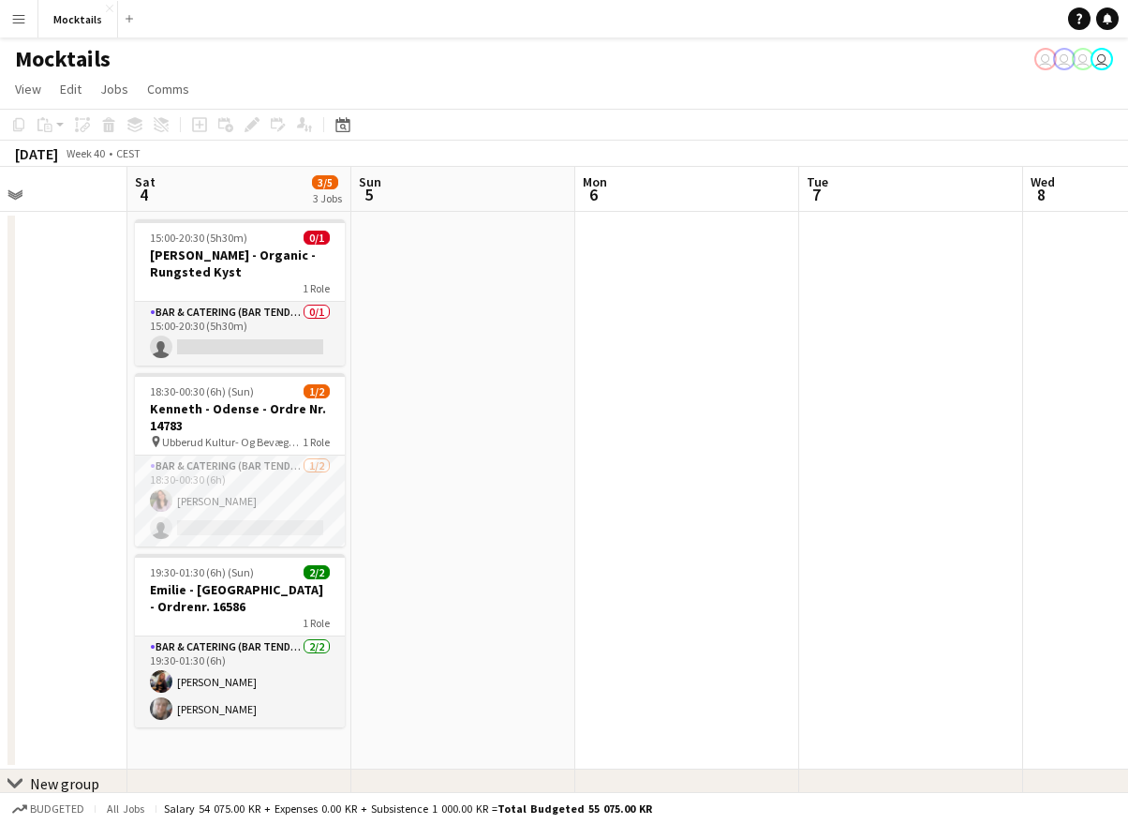
scroll to position [0, 547]
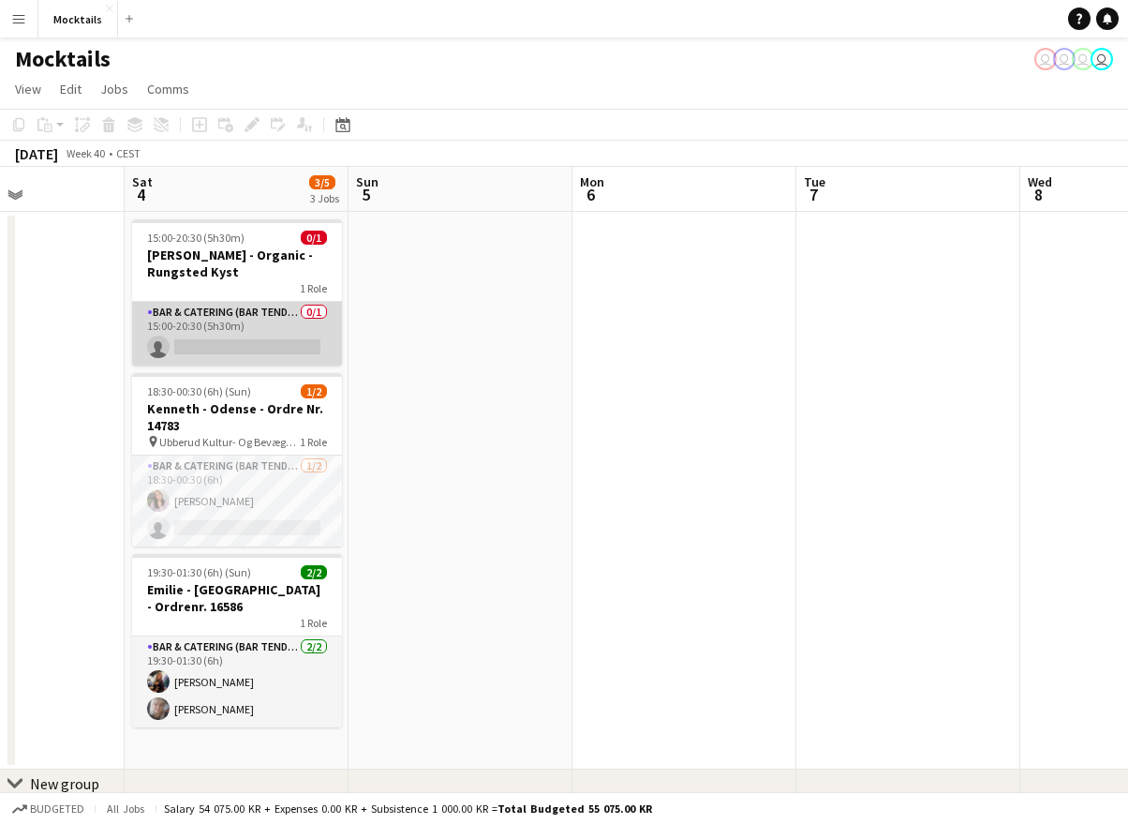
click at [239, 321] on app-card-role "Bar & Catering (Bar Tender) 0/1 15:00-20:30 (5h30m) single-neutral-actions" at bounding box center [237, 334] width 210 height 64
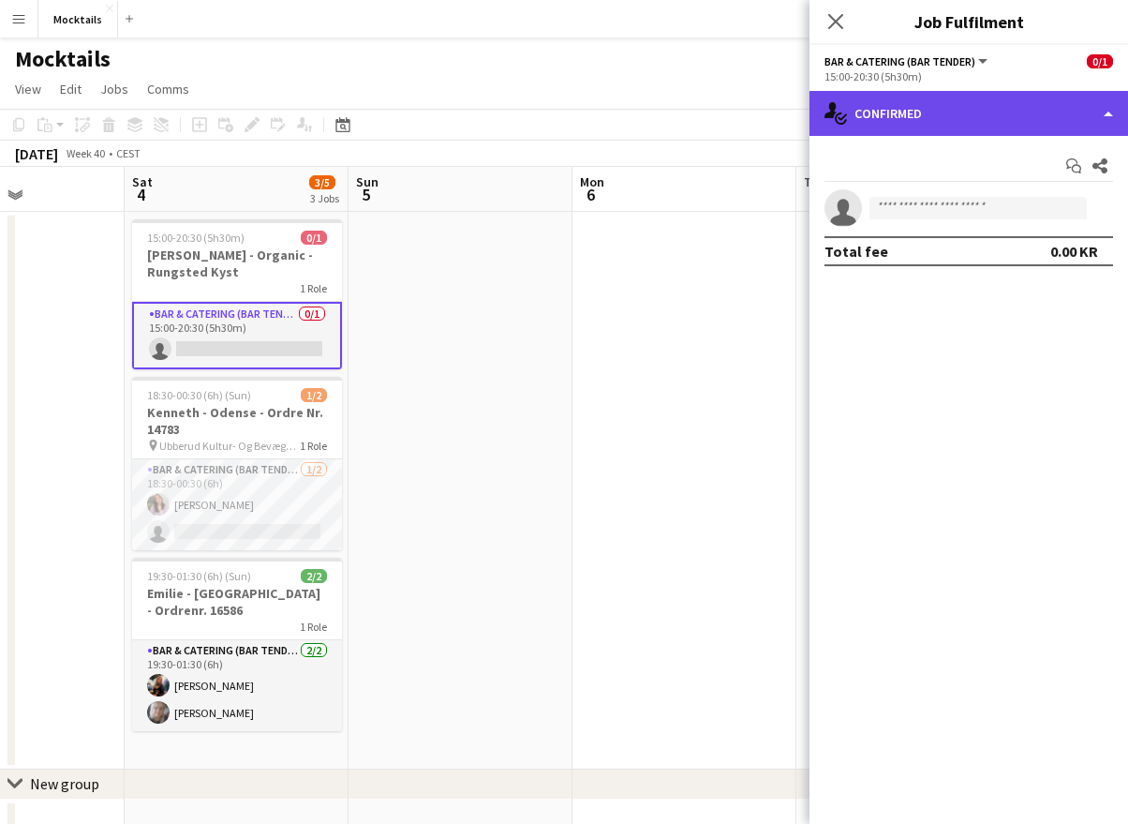
click at [959, 110] on div "single-neutral-actions-check-2 Confirmed" at bounding box center [969, 113] width 319 height 45
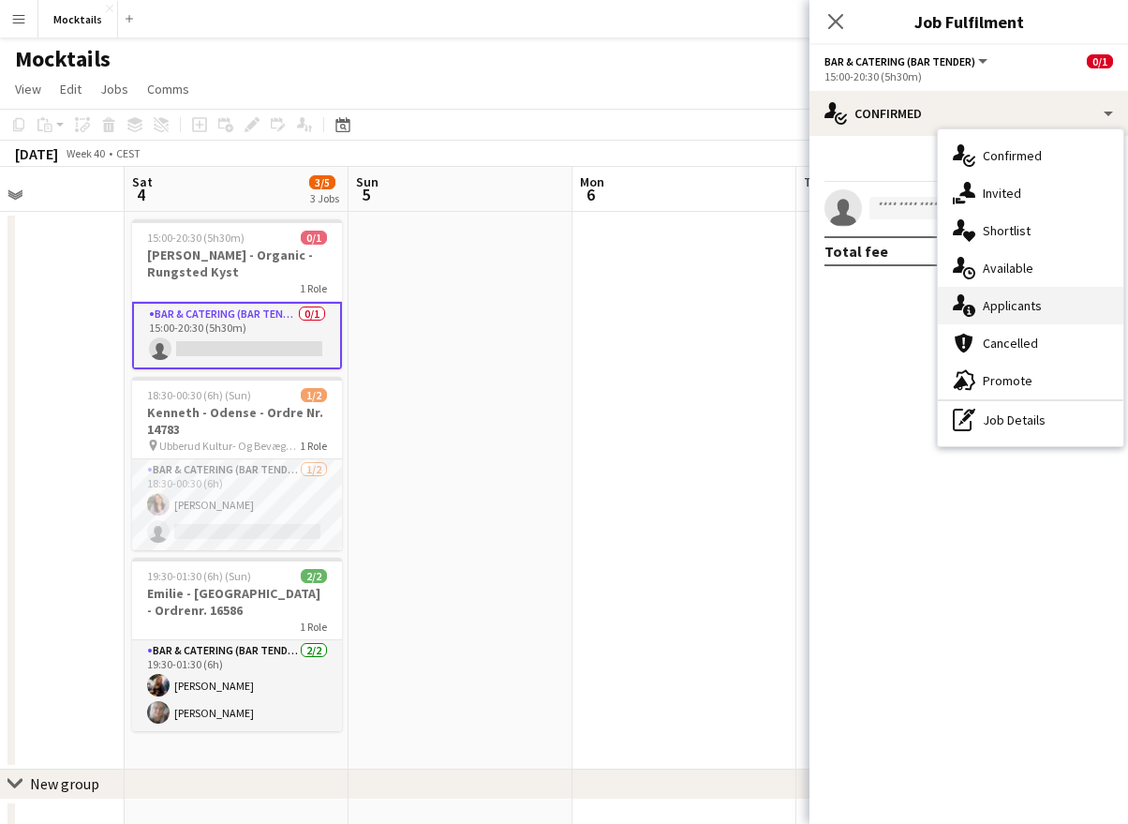
click at [1013, 313] on span "Applicants" at bounding box center [1012, 305] width 59 height 17
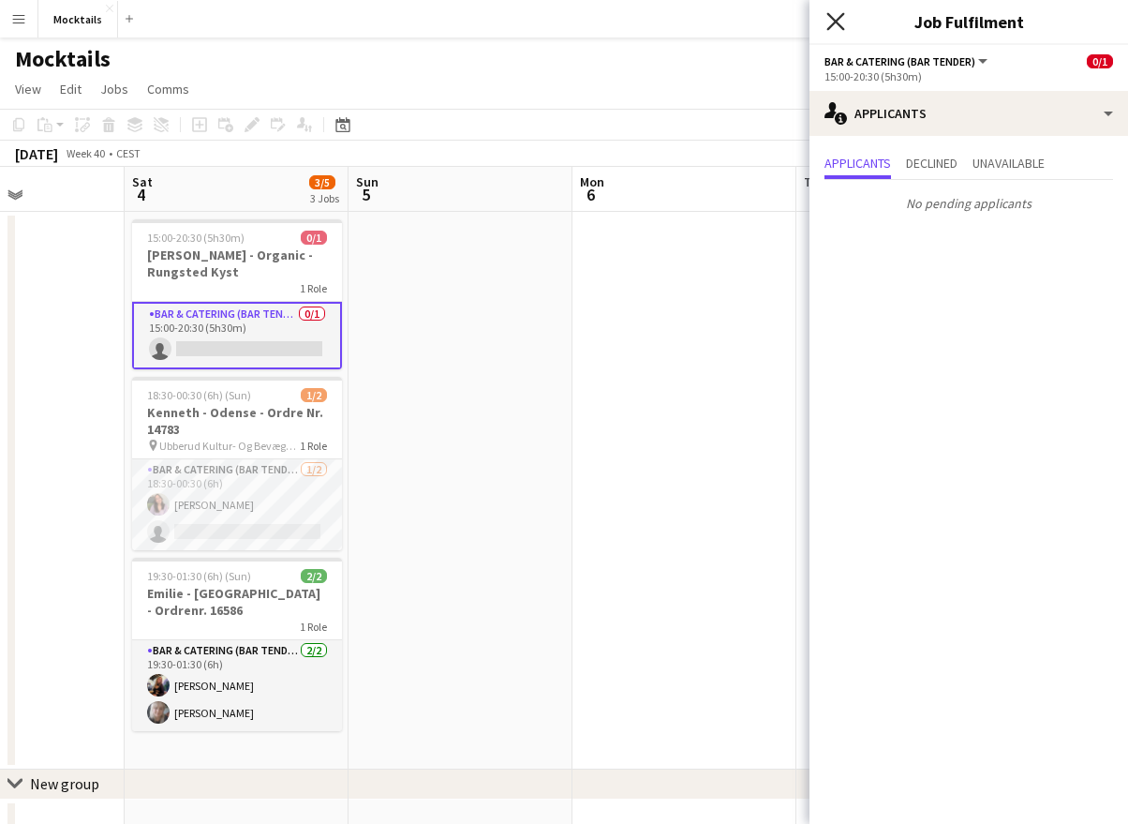
click at [837, 22] on icon at bounding box center [835, 21] width 18 height 18
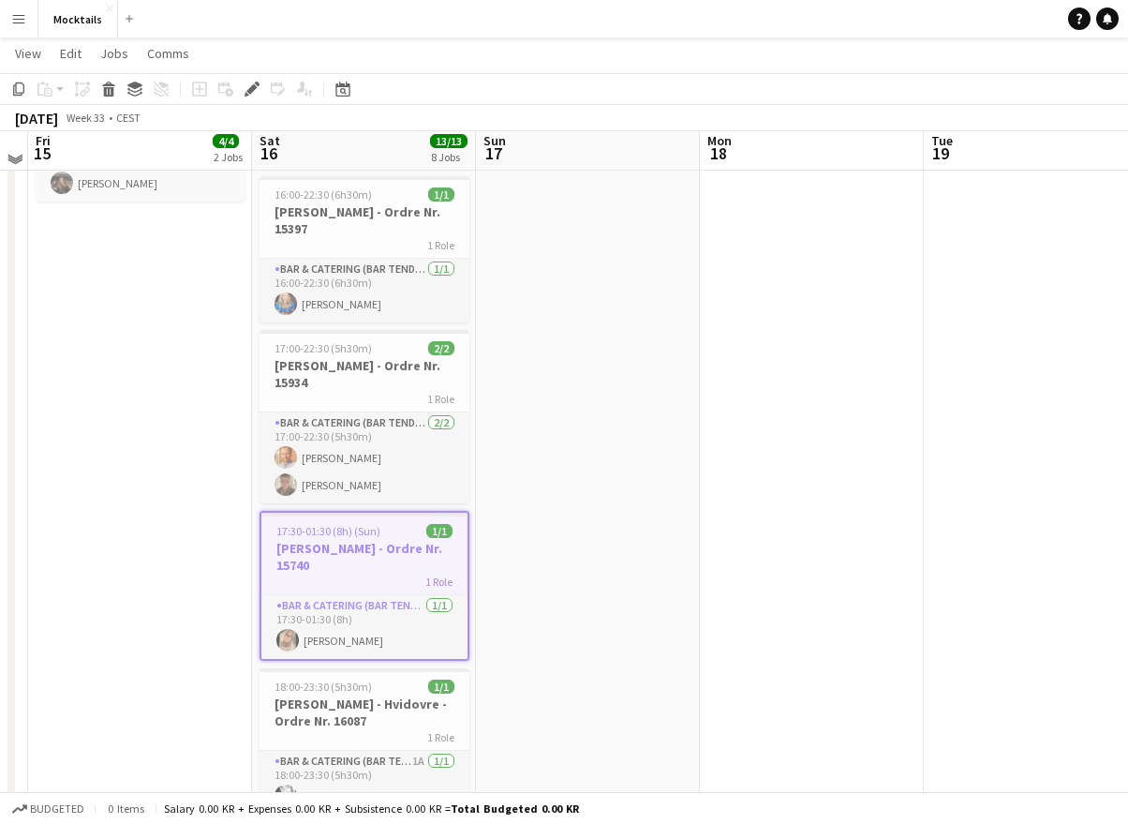
scroll to position [378, 0]
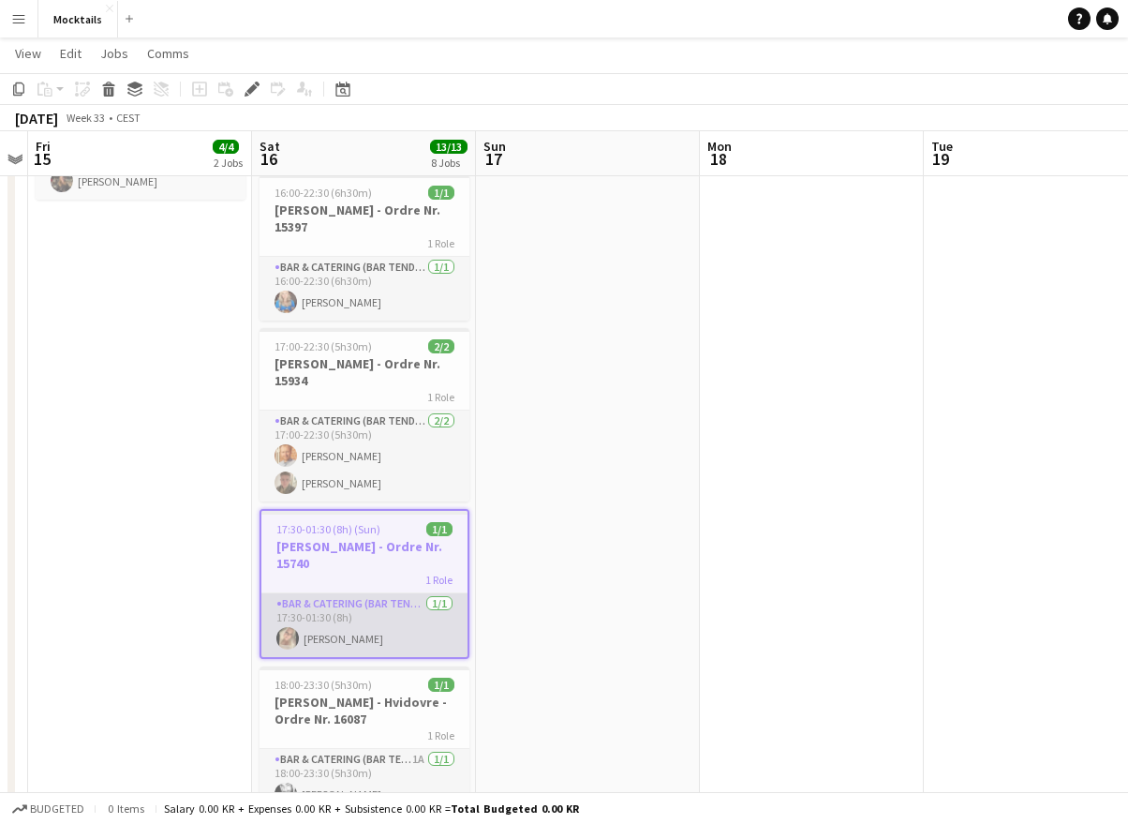
click at [374, 621] on app-card-role "Bar & Catering (Bar Tender) [DATE] 17:30-01:30 (8h) [PERSON_NAME]" at bounding box center [364, 625] width 206 height 64
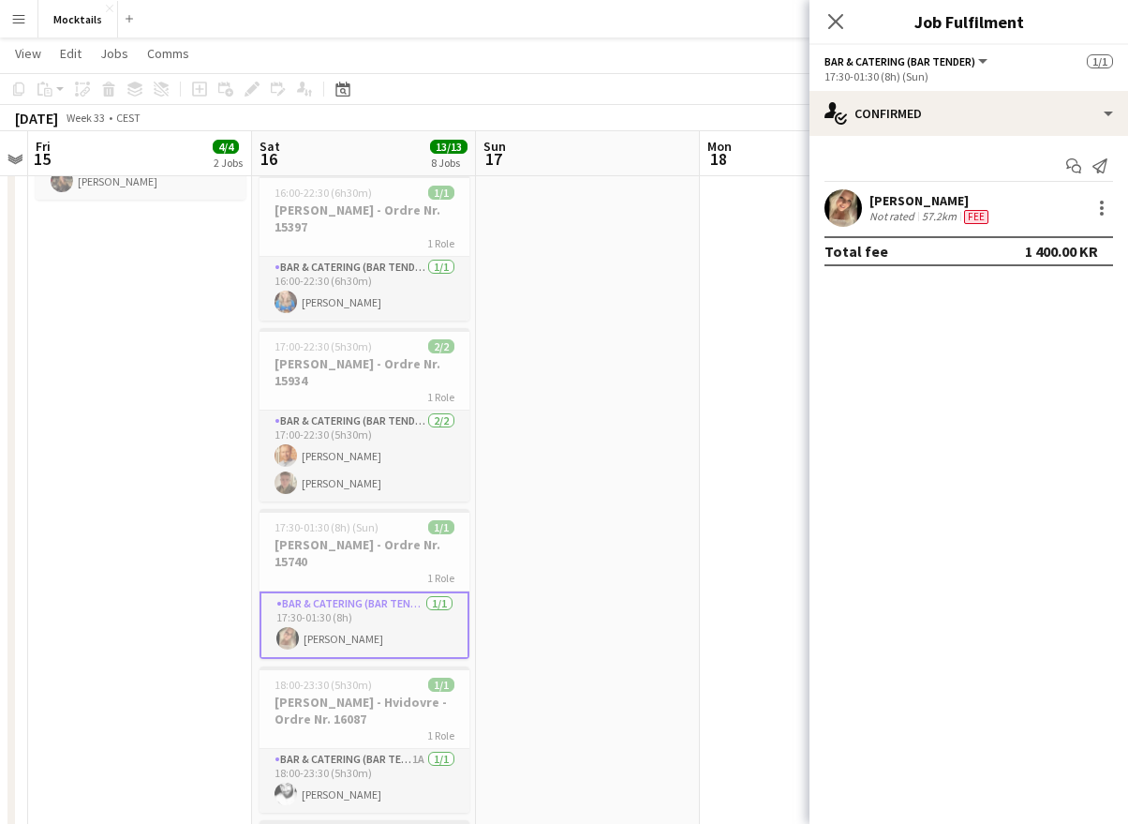
click at [925, 207] on div "[PERSON_NAME]" at bounding box center [931, 200] width 123 height 17
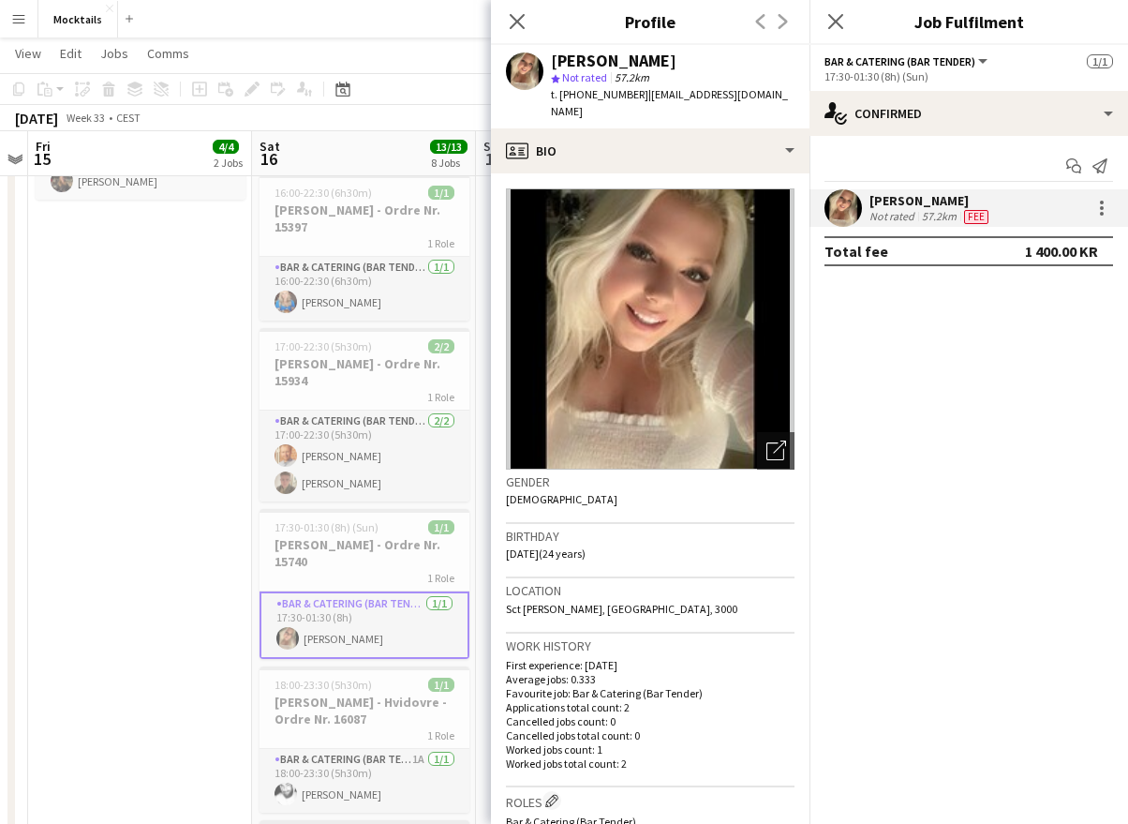
scroll to position [0, 0]
click at [936, 199] on div "[PERSON_NAME]" at bounding box center [931, 200] width 123 height 17
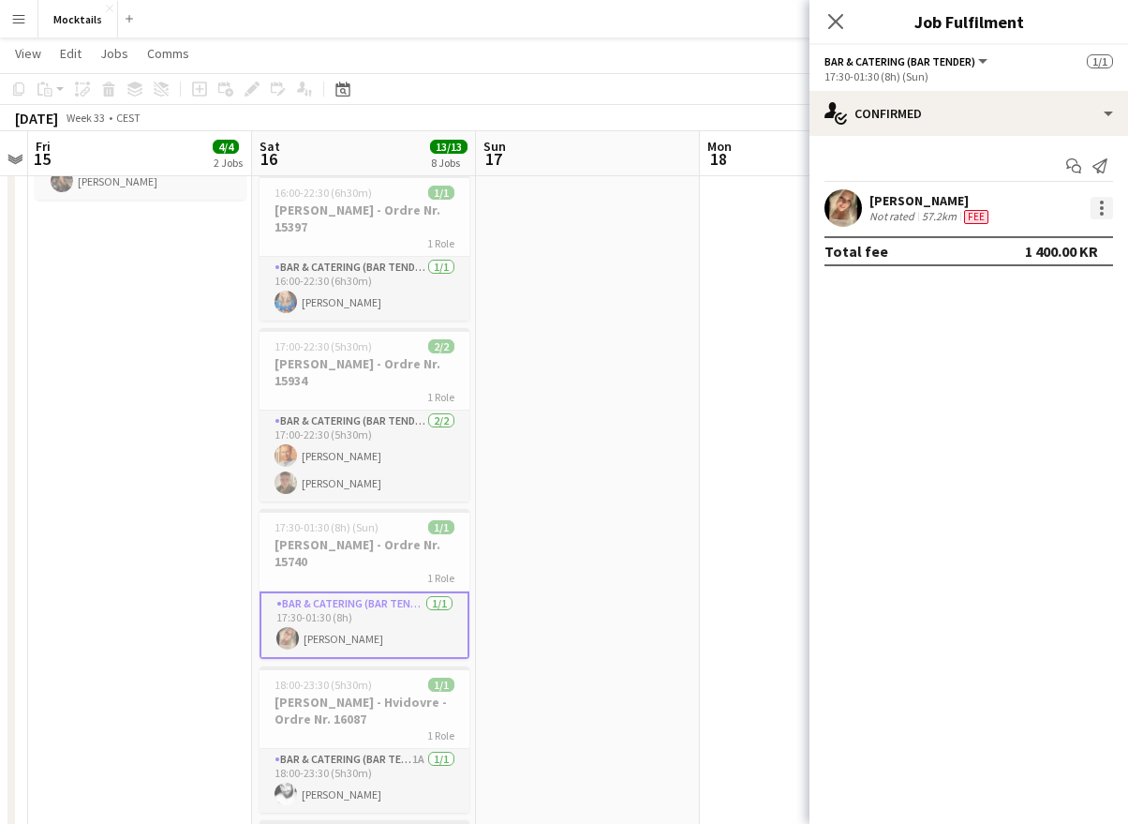
click at [1106, 211] on div at bounding box center [1102, 208] width 22 height 22
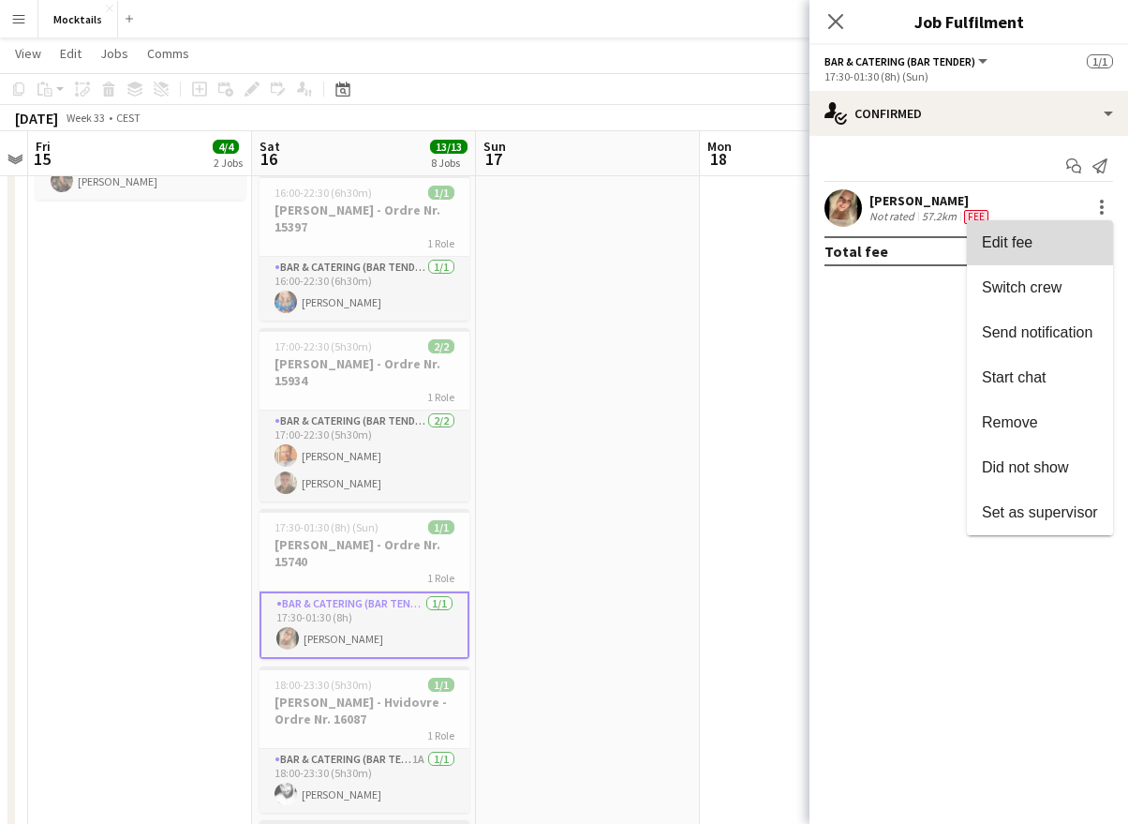
click at [1068, 248] on span "Edit fee" at bounding box center [1040, 242] width 116 height 17
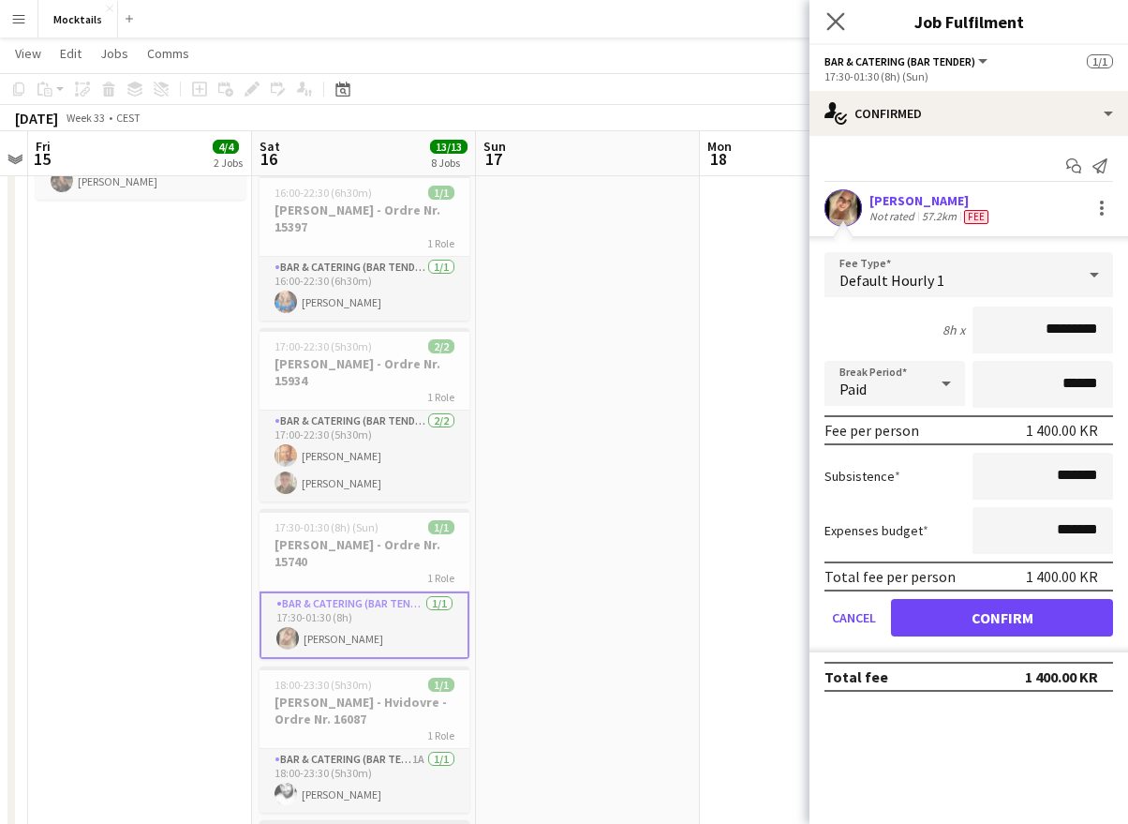
click at [841, 12] on app-icon "Close pop-in" at bounding box center [836, 21] width 27 height 27
